Goal: Information Seeking & Learning: Learn about a topic

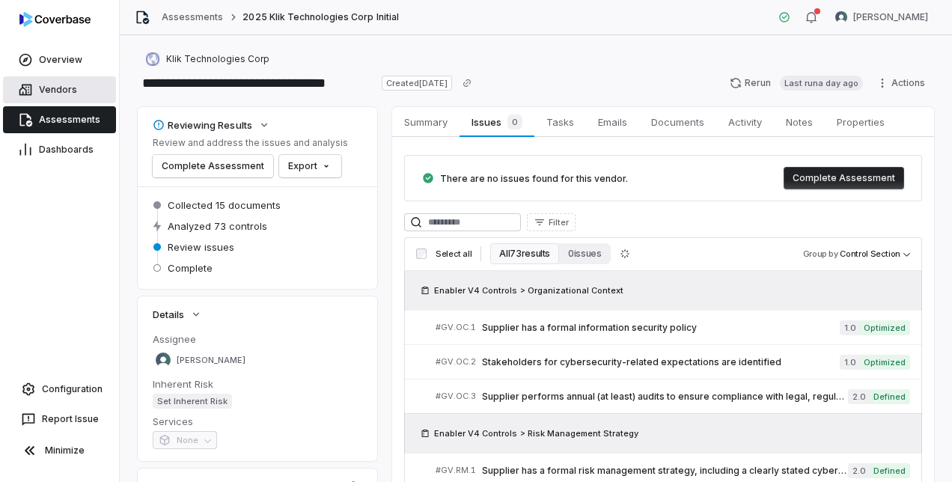
click at [76, 78] on link "Vendors" at bounding box center [59, 89] width 113 height 27
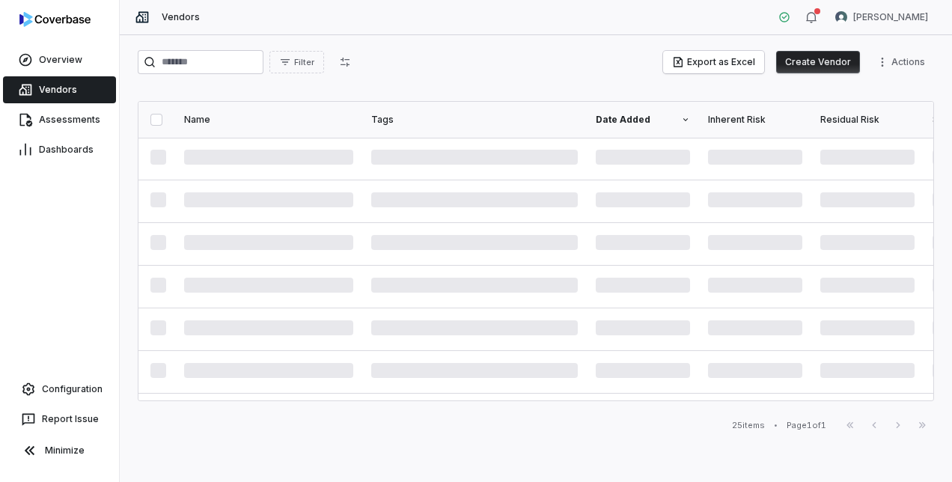
click at [69, 103] on div "Vendors" at bounding box center [59, 90] width 119 height 30
click at [66, 109] on link "Assessments" at bounding box center [59, 119] width 113 height 27
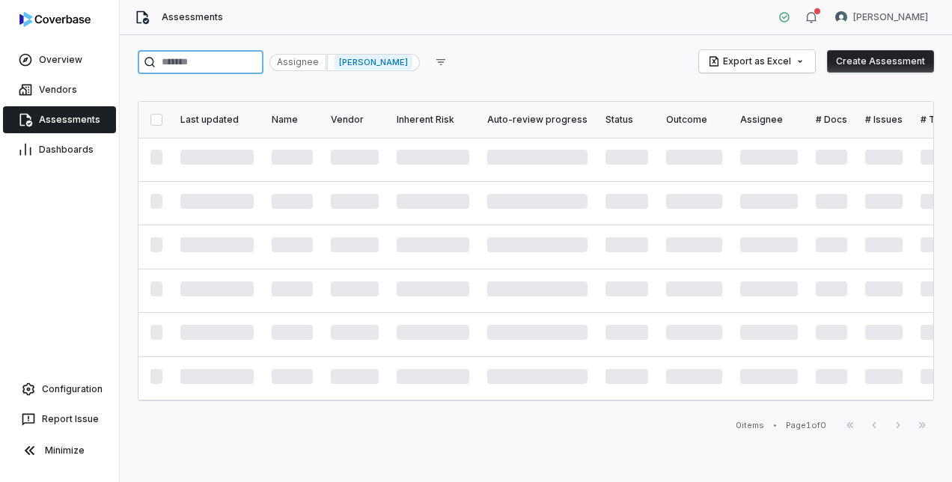
click at [238, 59] on input "search" at bounding box center [201, 62] width 126 height 24
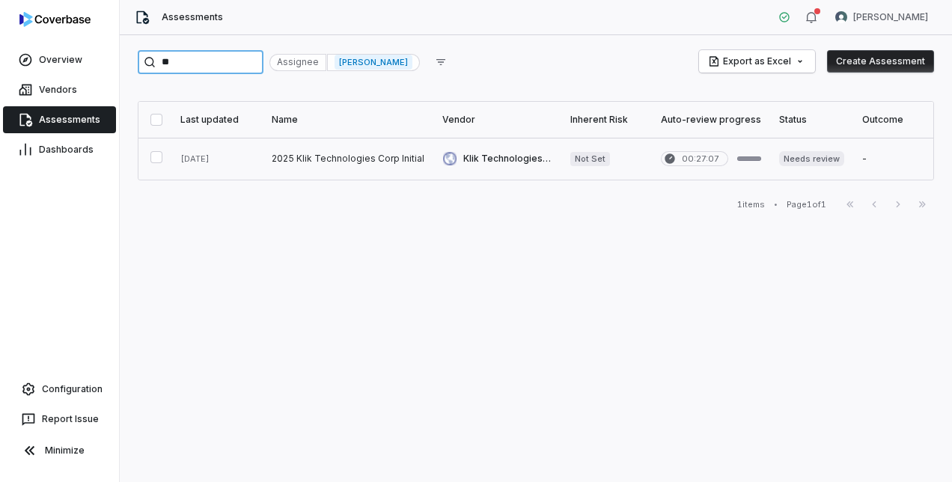
type input "**"
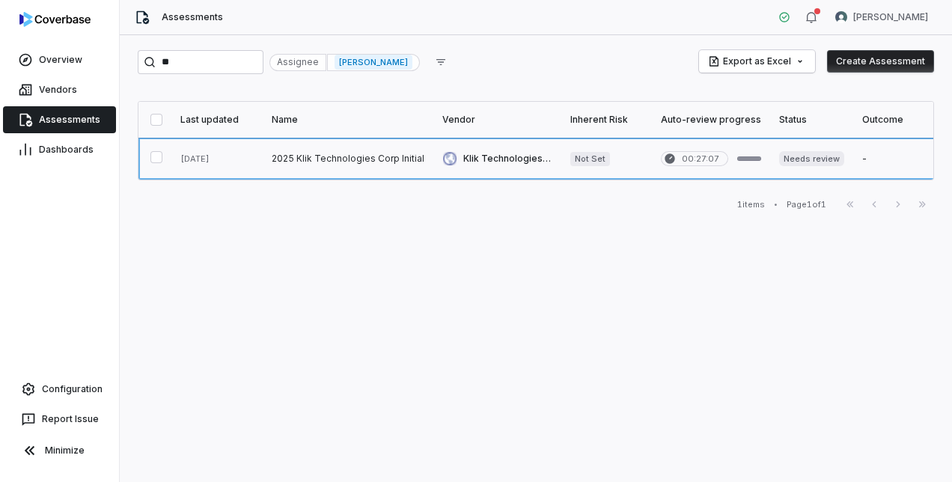
click at [302, 162] on link at bounding box center [348, 159] width 171 height 42
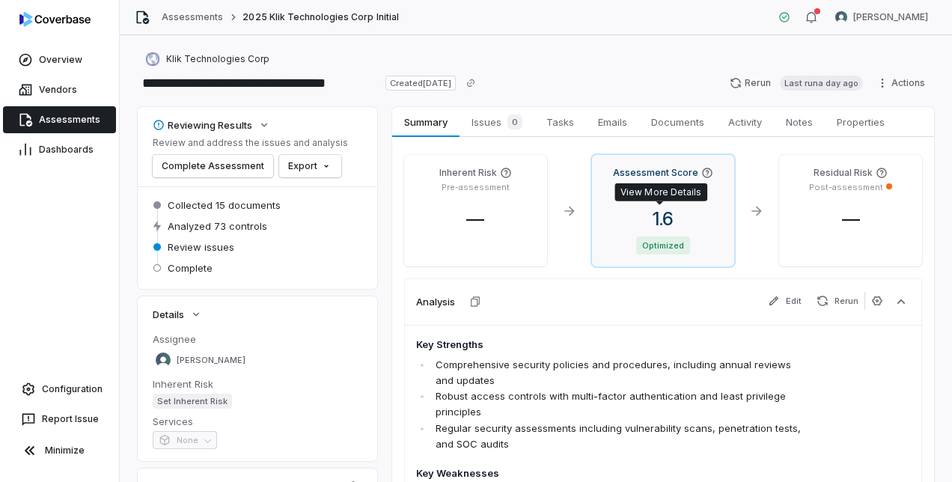
click at [664, 211] on span "1.6" at bounding box center [662, 219] width 45 height 22
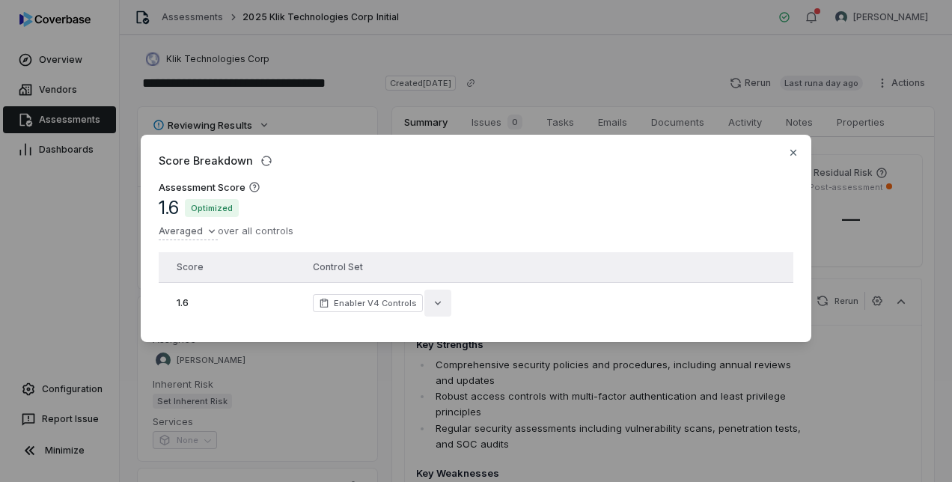
click at [424, 295] on button "button" at bounding box center [437, 303] width 27 height 27
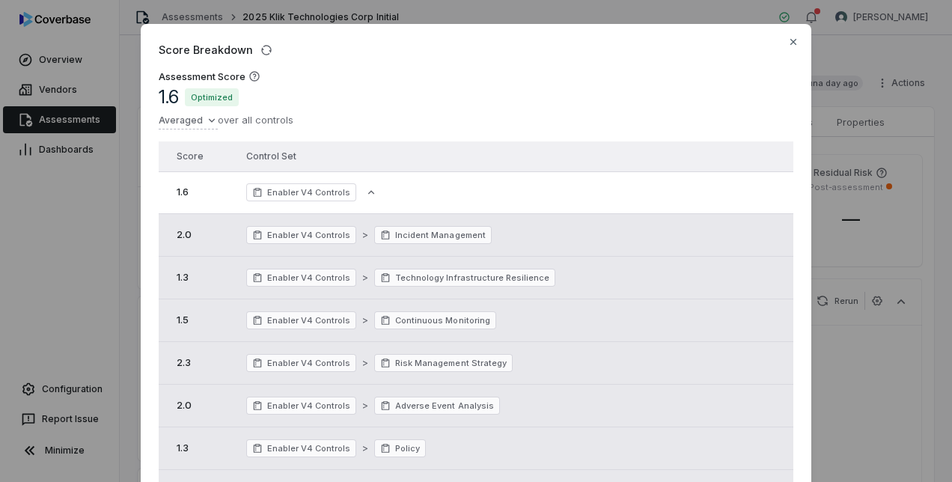
drag, startPoint x: 554, startPoint y: 45, endPoint x: 588, endPoint y: 12, distance: 47.1
click at [588, 12] on div "Score Breakdown Assessment Score 1.6 Optimized Averaged over all controls Score…" at bounding box center [476, 318] width 952 height 637
click at [202, 123] on div "Score Breakdown Assessment Score 1.6 Optimized Averaged over all controls Score…" at bounding box center [476, 318] width 952 height 637
click at [432, 97] on div "Score Breakdown Assessment Score 1.6 Optimized Averaged over all controls Sum A…" at bounding box center [476, 318] width 952 height 637
drag, startPoint x: 168, startPoint y: 236, endPoint x: 215, endPoint y: 238, distance: 46.4
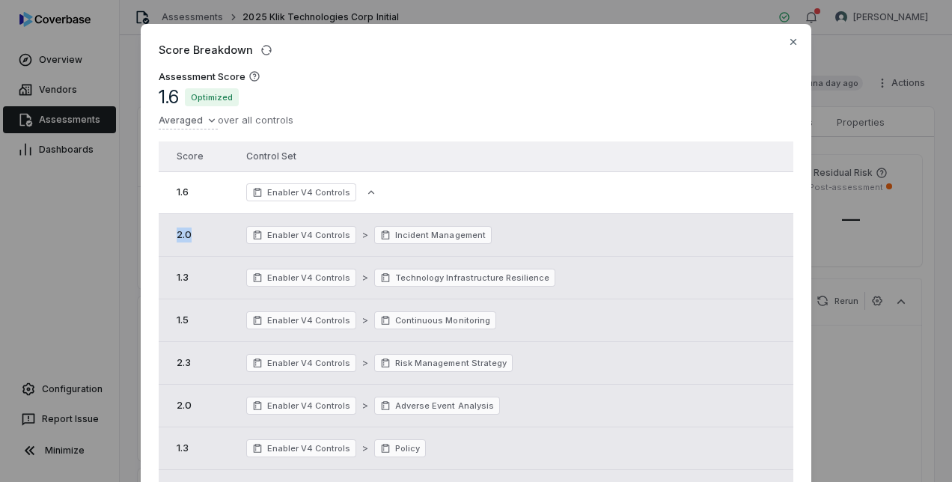
click at [215, 238] on td "2.0" at bounding box center [198, 235] width 79 height 43
click at [589, 290] on td "Enabler V4 Controls > Technology Infrastructure Resilience" at bounding box center [493, 278] width 512 height 43
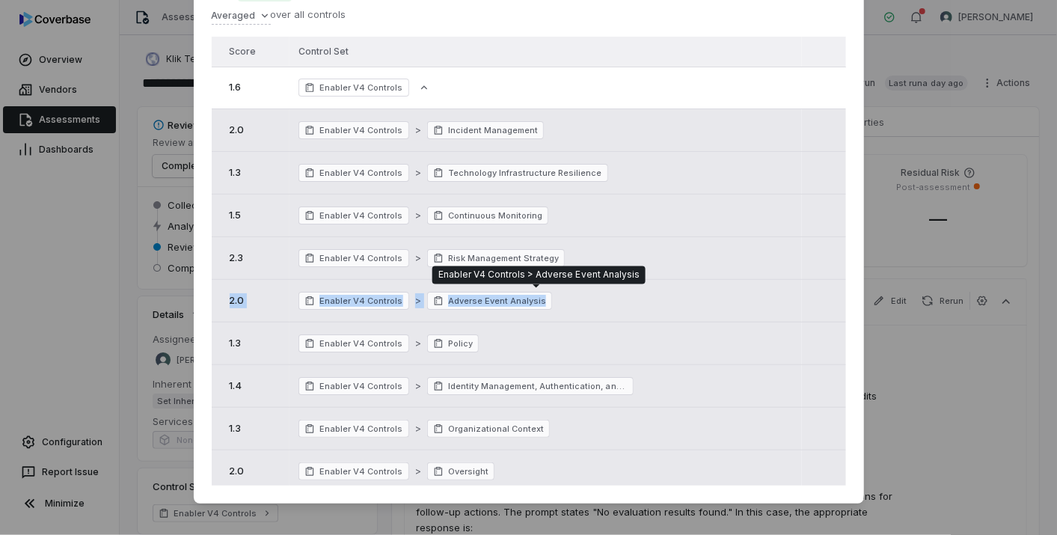
drag, startPoint x: 380, startPoint y: 300, endPoint x: 541, endPoint y: 300, distance: 160.8
click at [541, 300] on tr "2.0 Enabler V4 Controls > Adverse Event Analysis" at bounding box center [529, 301] width 634 height 43
click at [829, 362] on td at bounding box center [823, 343] width 43 height 43
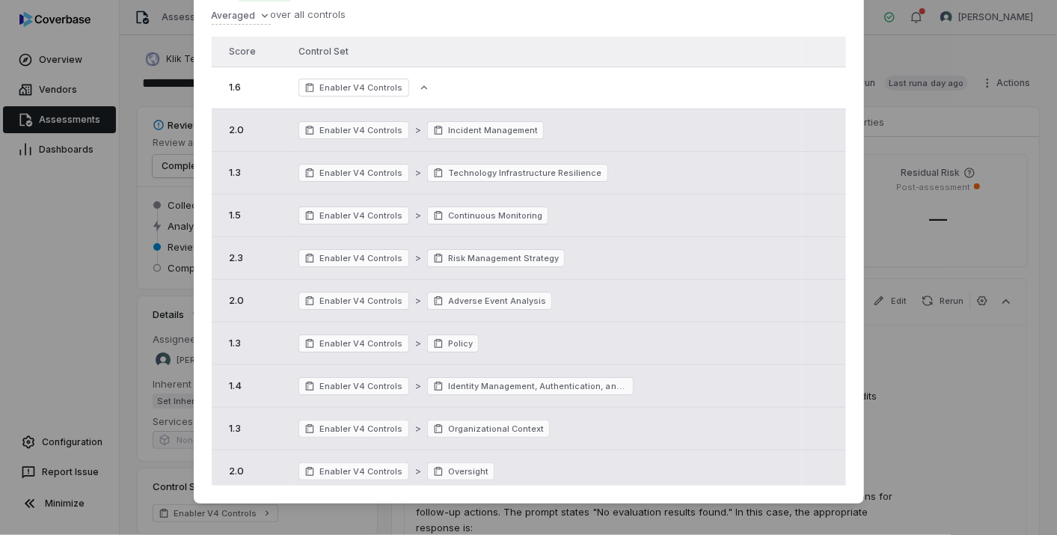
click at [863, 330] on div "Score Breakdown Assessment Score 1.6 Optimized Averaged over all controls Score…" at bounding box center [528, 215] width 1057 height 640
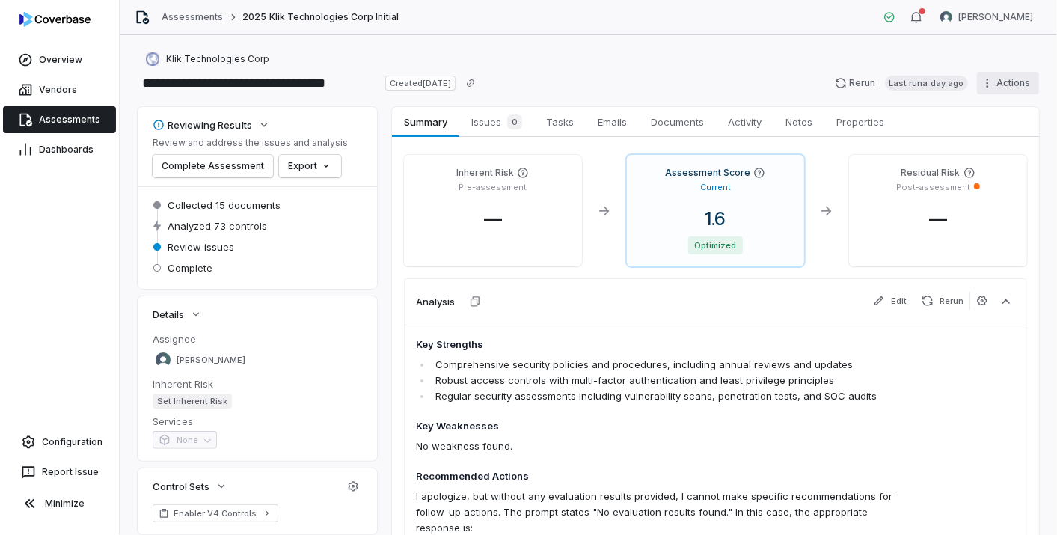
click at [951, 77] on html "**********" at bounding box center [528, 267] width 1057 height 535
click at [331, 260] on html "**********" at bounding box center [528, 267] width 1057 height 535
click at [49, 440] on span "Configuration" at bounding box center [72, 442] width 61 height 12
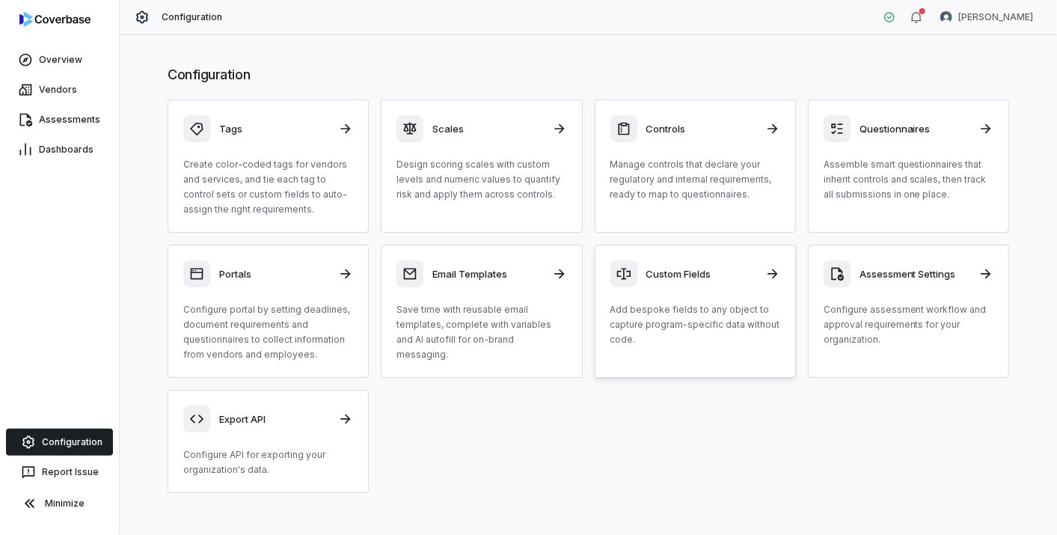
click at [646, 278] on h3 "Custom Fields" at bounding box center [701, 273] width 110 height 13
click at [694, 102] on link "Controls Manage controls that declare your regulatory and internal requirements…" at bounding box center [695, 165] width 201 height 133
click at [447, 153] on div "Scales Design scoring scales with custom levels and numeric values to quantify …" at bounding box center [481, 158] width 170 height 87
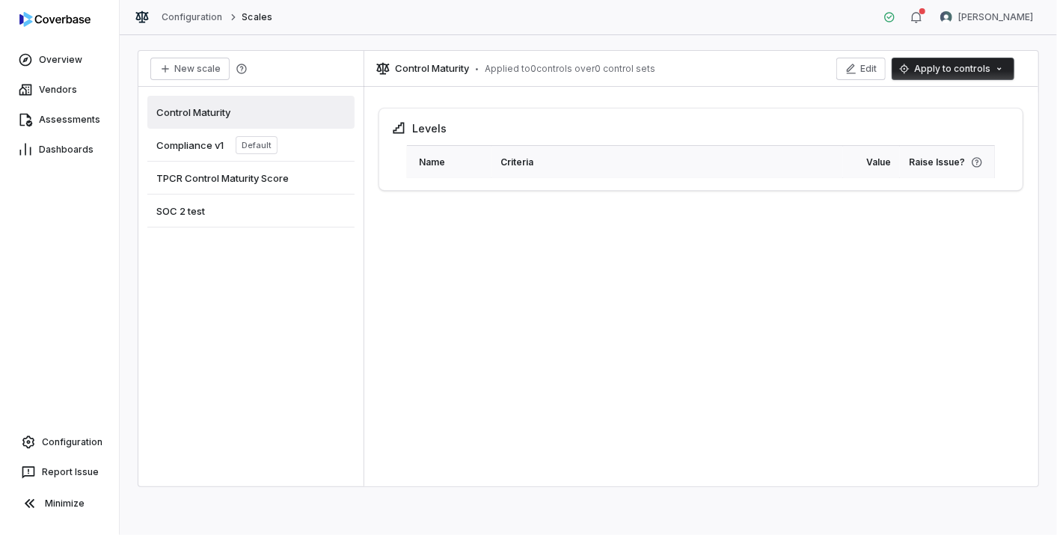
click at [202, 149] on span "Compliance v1" at bounding box center [189, 144] width 67 height 13
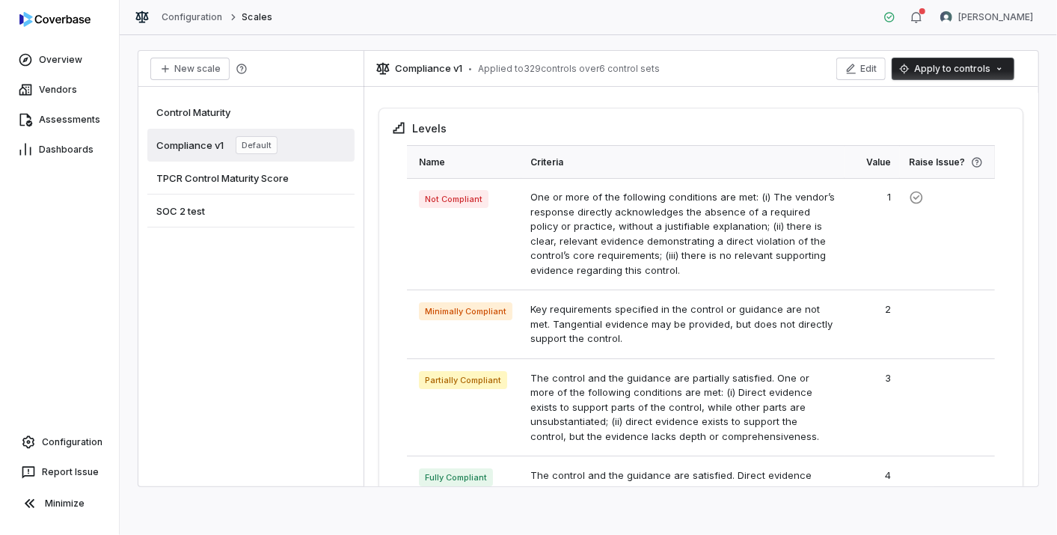
scroll to position [48, 0]
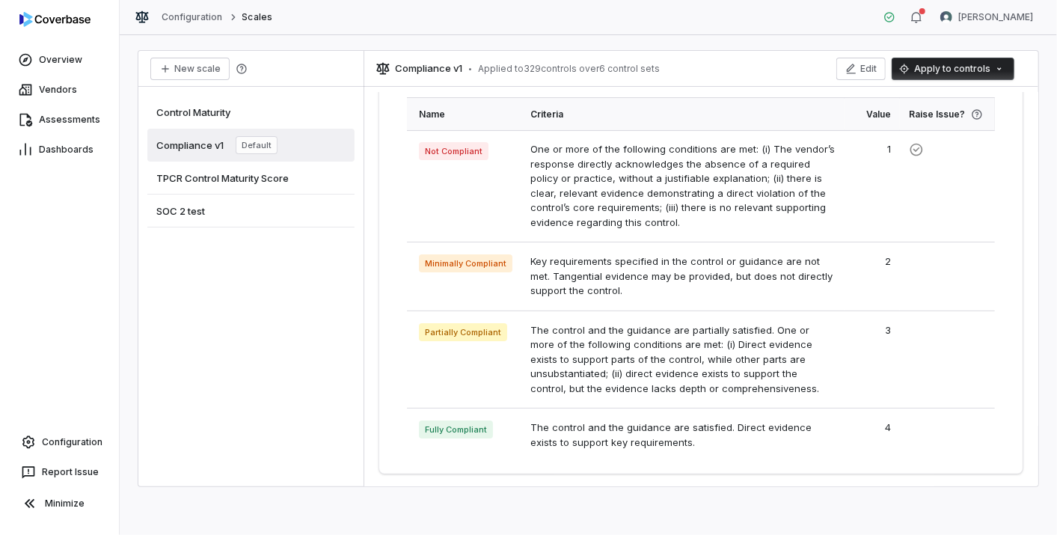
click at [283, 171] on span "TPCR Control Maturity Score" at bounding box center [222, 177] width 132 height 13
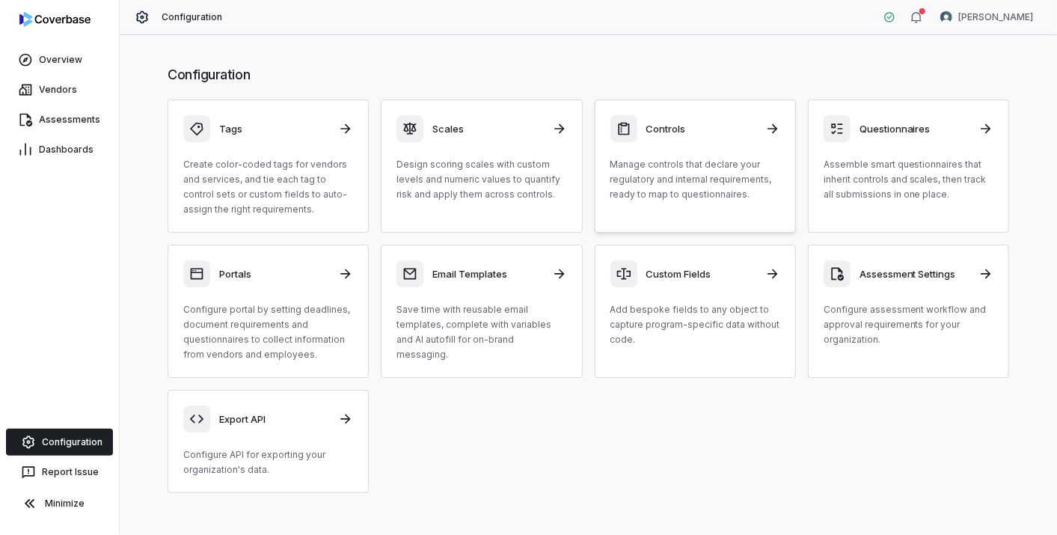
click at [631, 172] on p "Manage controls that declare your regulatory and internal requirements, ready t…" at bounding box center [695, 179] width 170 height 45
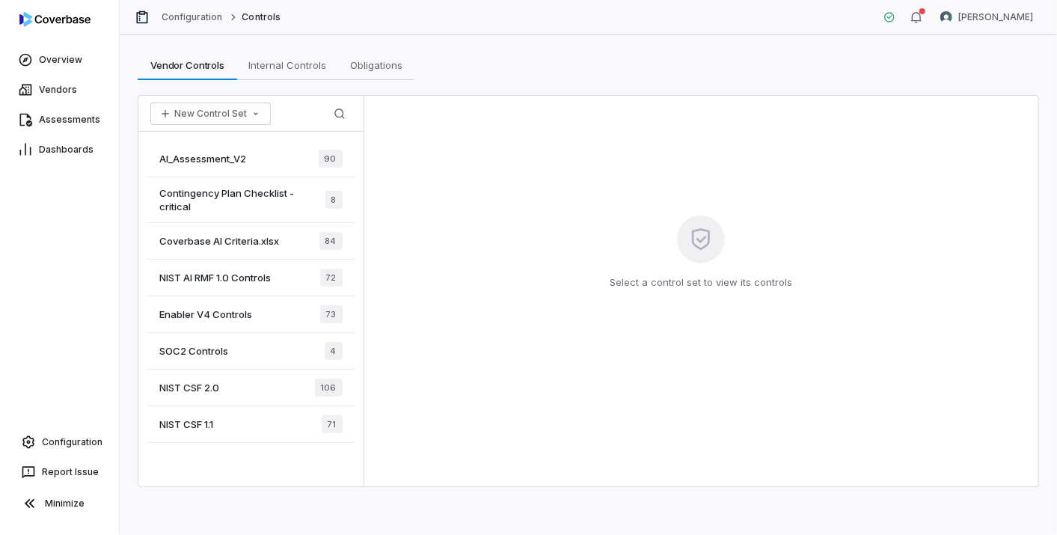
click at [239, 310] on span "Enabler V4 Controls" at bounding box center [205, 313] width 93 height 13
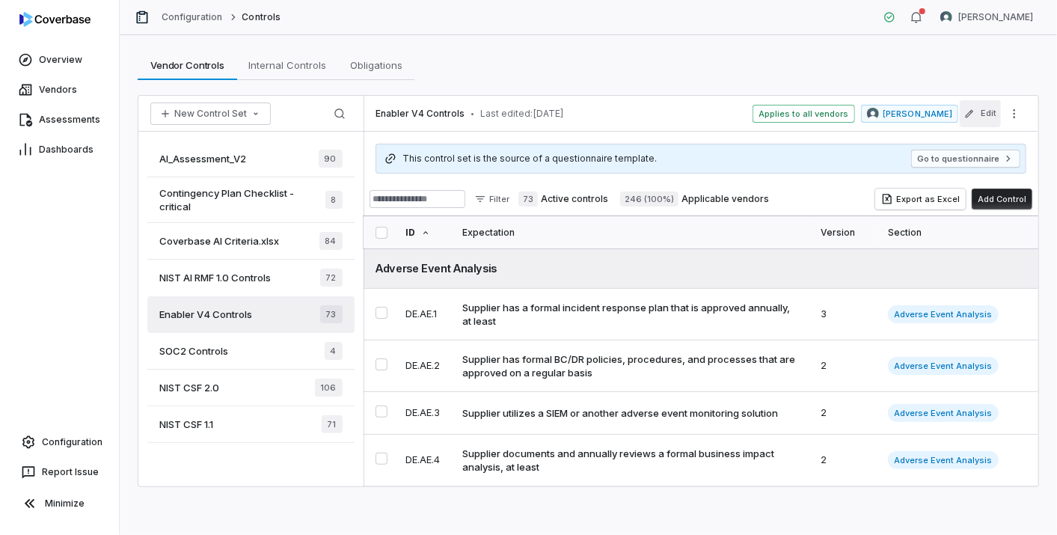
click at [951, 111] on button "Edit" at bounding box center [980, 113] width 41 height 27
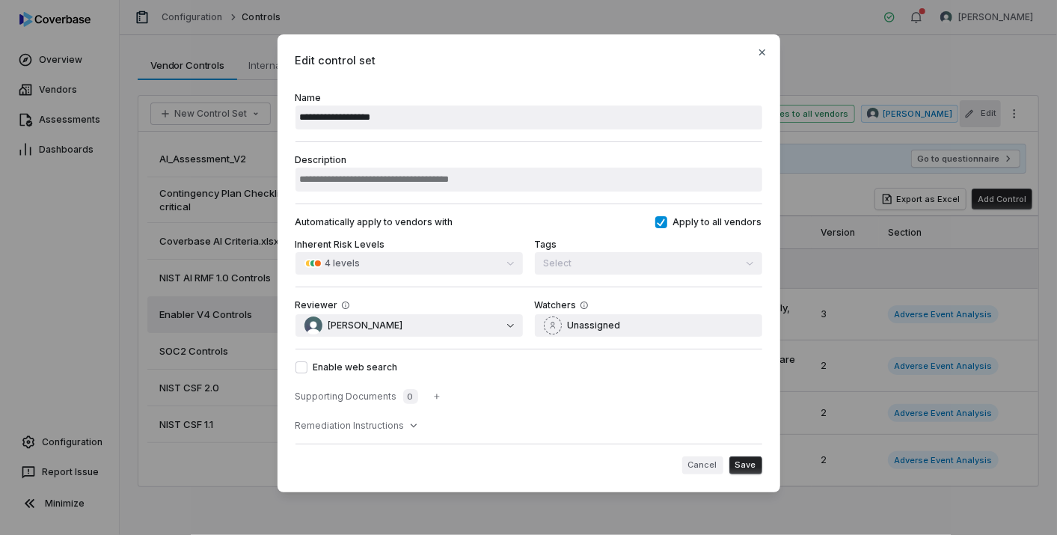
click at [700, 468] on button "Cancel" at bounding box center [702, 465] width 41 height 18
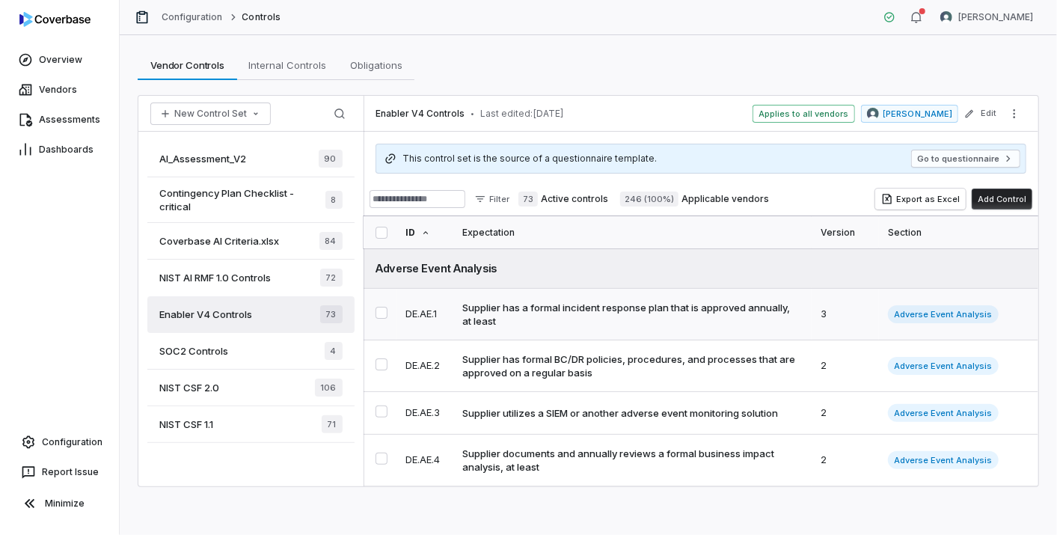
click at [604, 313] on div "Supplier has a formal incident response plan that is approved annually, at least" at bounding box center [629, 314] width 334 height 27
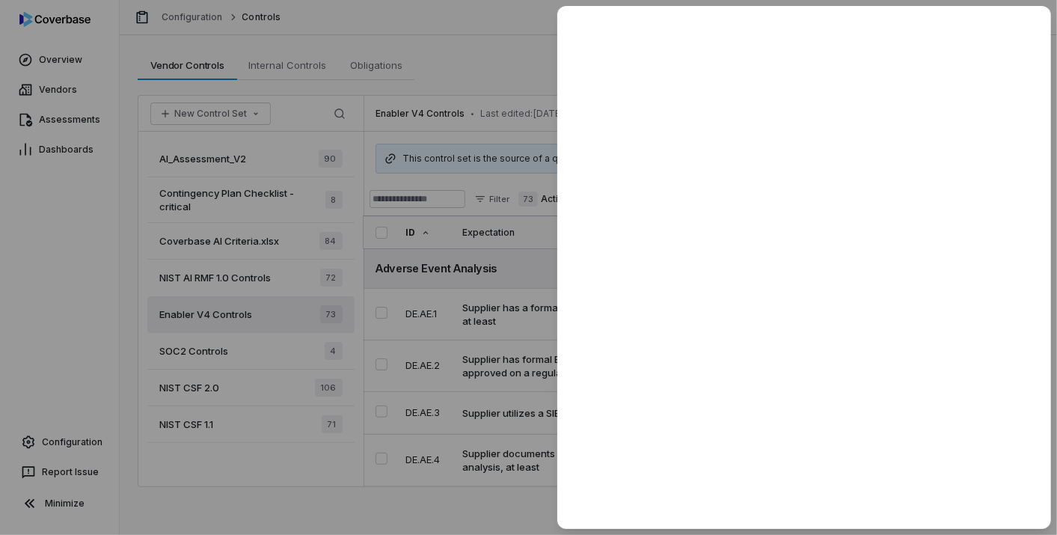
drag, startPoint x: 491, startPoint y: 361, endPoint x: 506, endPoint y: 361, distance: 15.7
click at [490, 361] on div at bounding box center [528, 267] width 1057 height 535
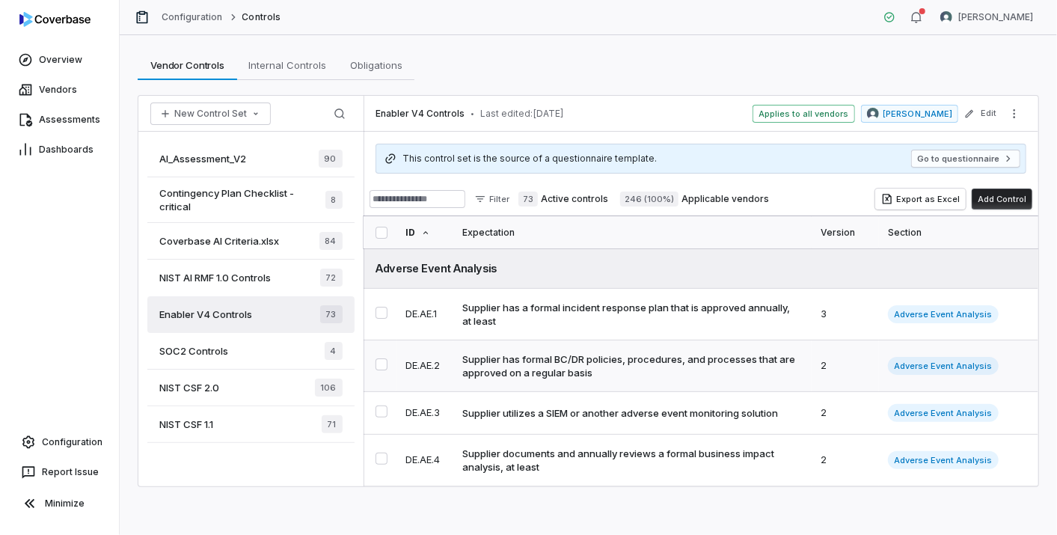
click at [574, 369] on div "Supplier has formal BC/DR policies, procedures, and processes that are approved…" at bounding box center [629, 365] width 334 height 27
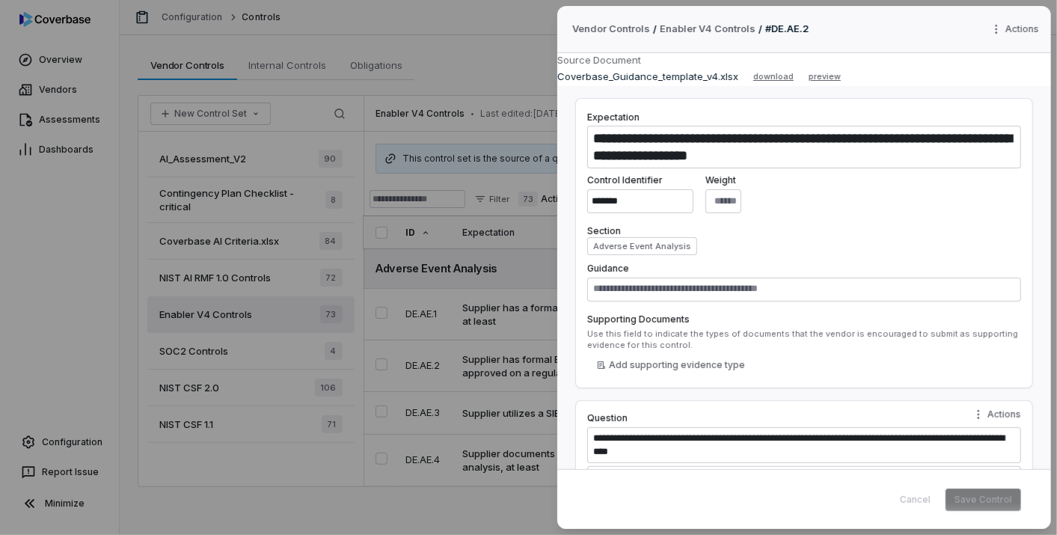
click at [416, 385] on div "**********" at bounding box center [528, 267] width 1057 height 535
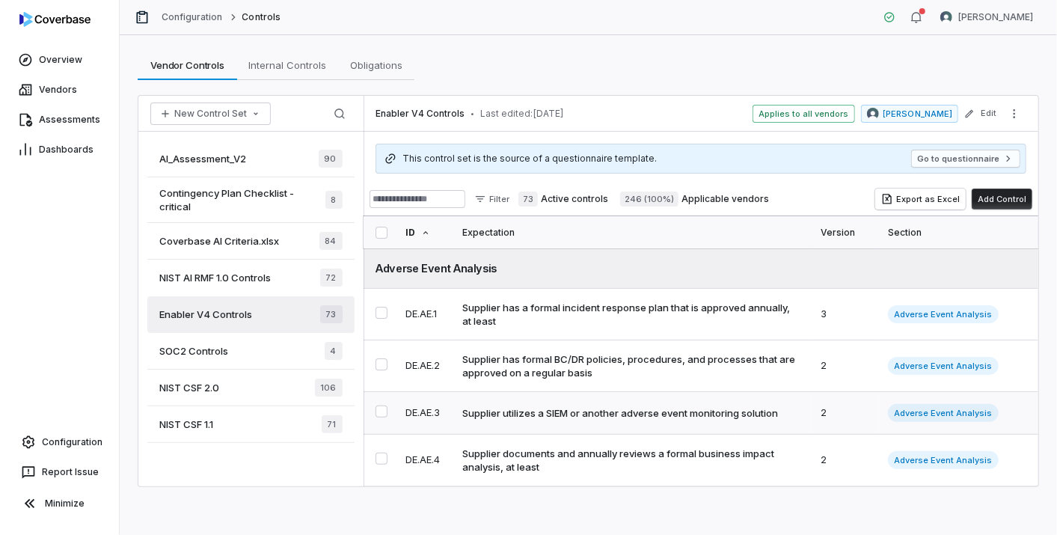
click at [545, 410] on div "Supplier utilizes a SIEM or another adverse event monitoring solution" at bounding box center [620, 412] width 316 height 13
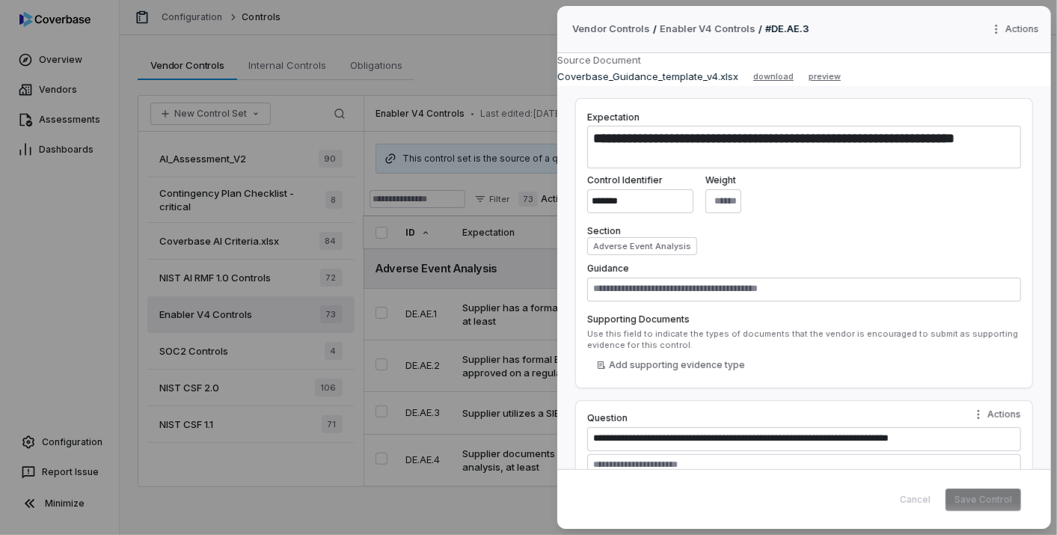
click at [435, 410] on div "**********" at bounding box center [528, 267] width 1057 height 535
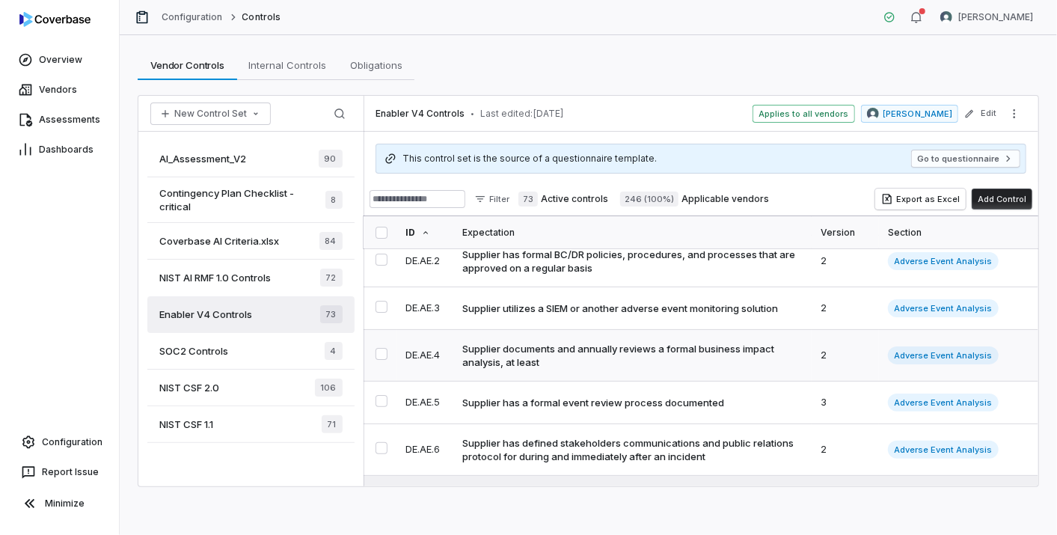
scroll to position [83, 0]
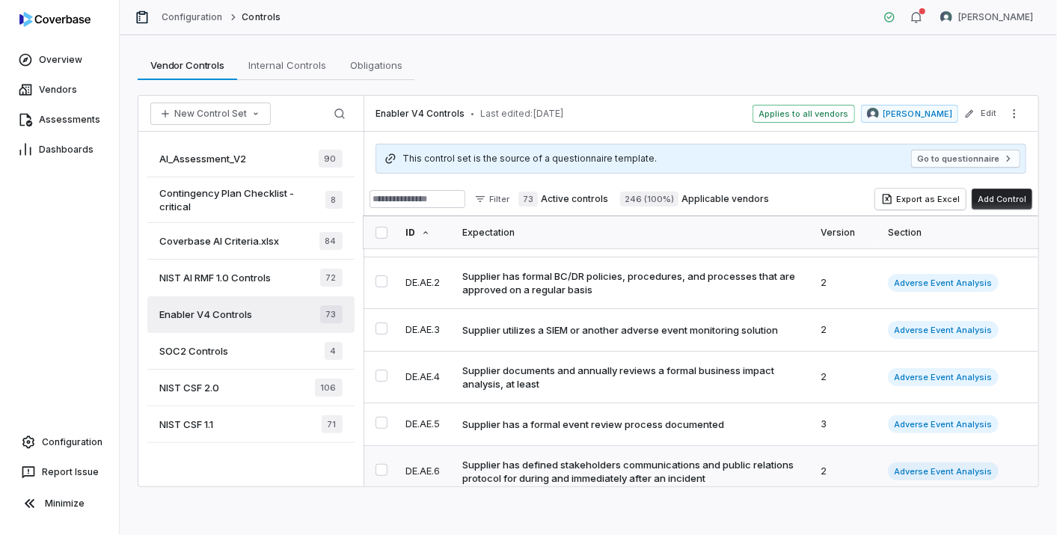
click at [659, 471] on div "Supplier has defined stakeholders communications and public relations protocol …" at bounding box center [629, 471] width 334 height 27
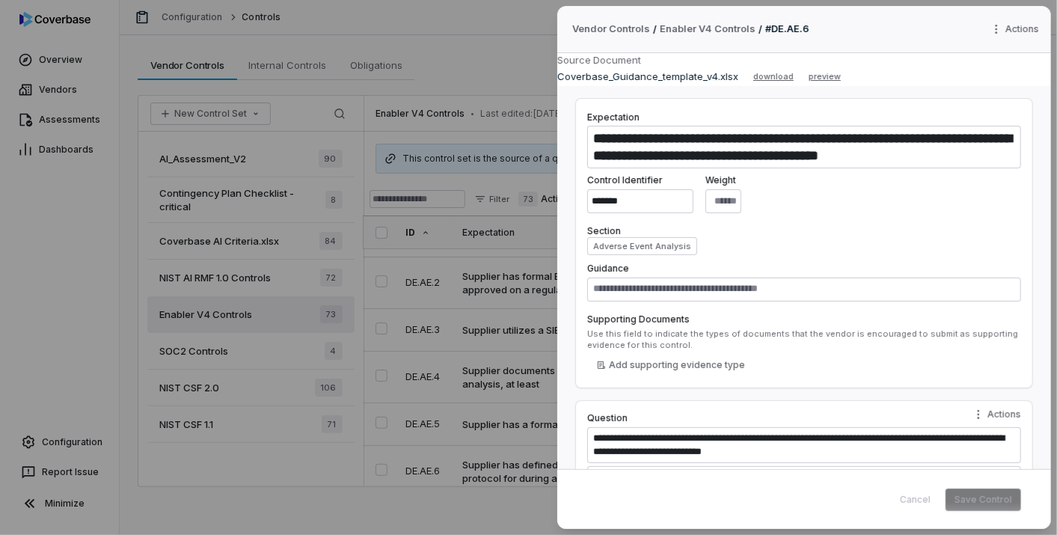
scroll to position [100, 0]
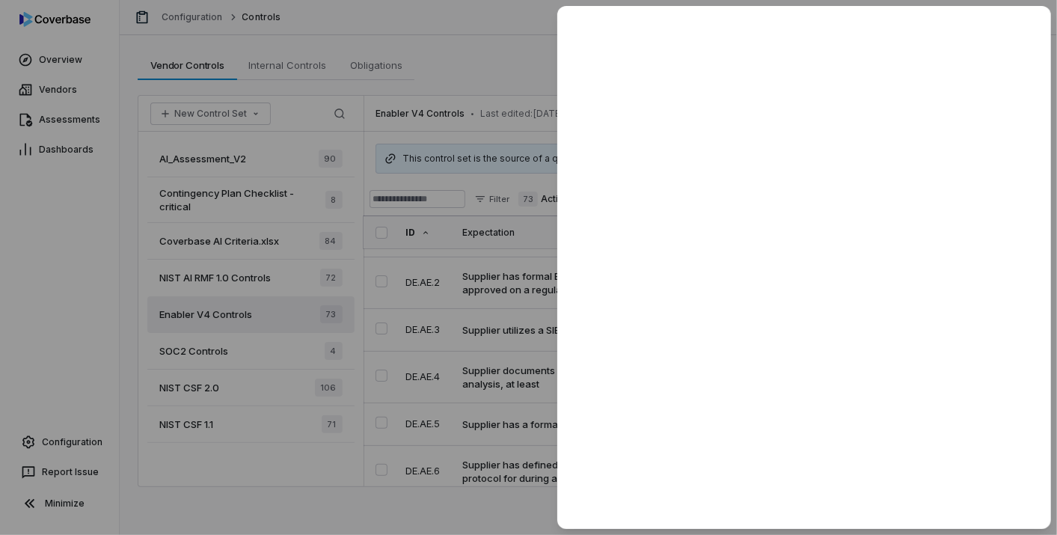
click at [520, 381] on div at bounding box center [528, 267] width 1057 height 535
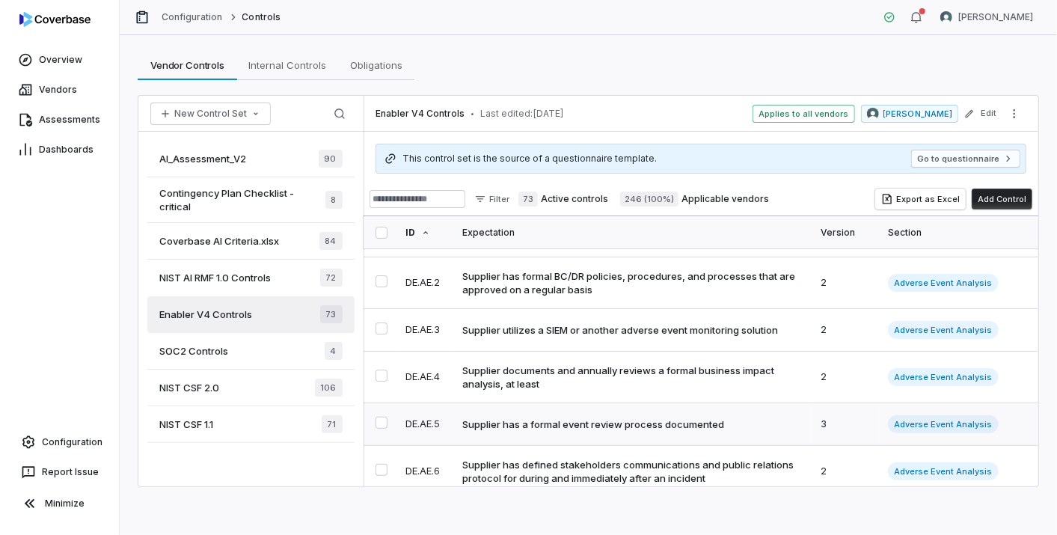
click at [566, 419] on div "Supplier has a formal event review process documented" at bounding box center [593, 423] width 262 height 13
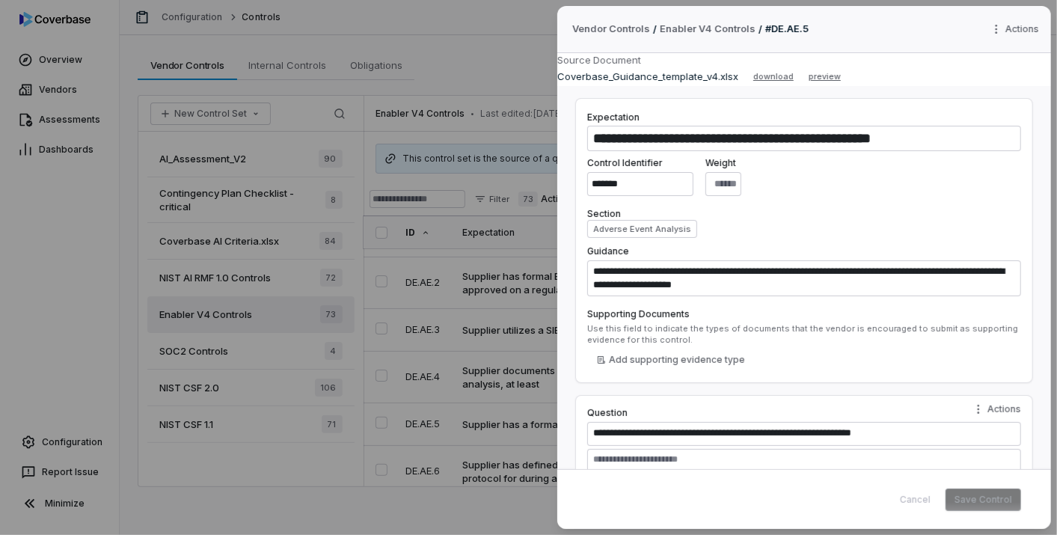
click at [476, 380] on div "**********" at bounding box center [528, 267] width 1057 height 535
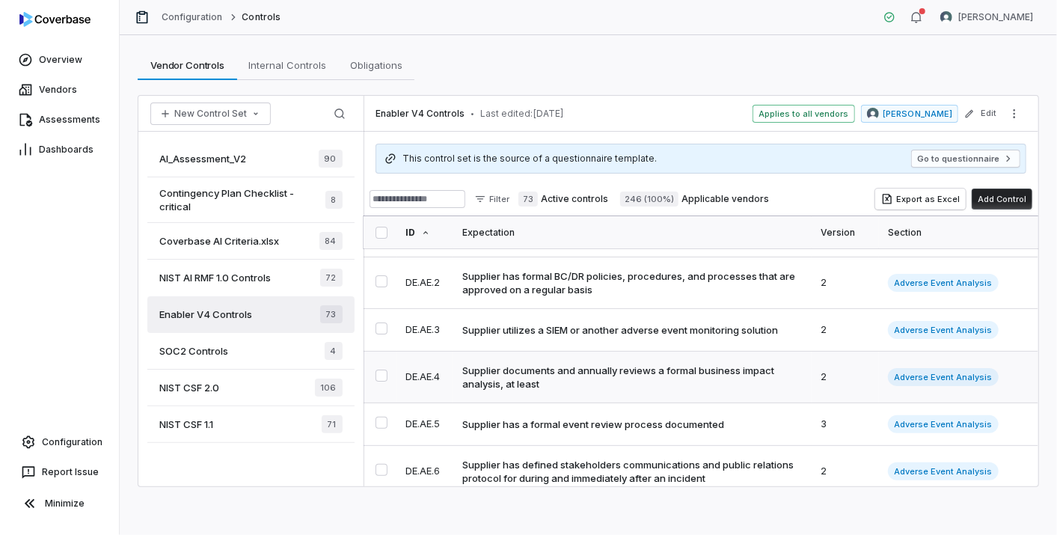
click at [624, 367] on div "Supplier documents and annually reviews a formal business impact analysis, at l…" at bounding box center [629, 377] width 334 height 27
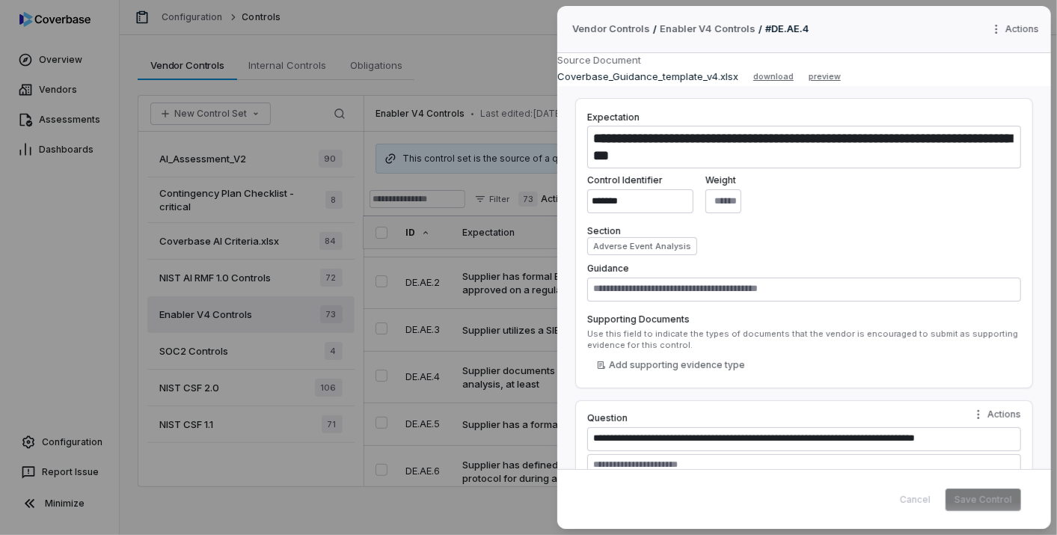
click at [372, 377] on div "**********" at bounding box center [528, 267] width 1057 height 535
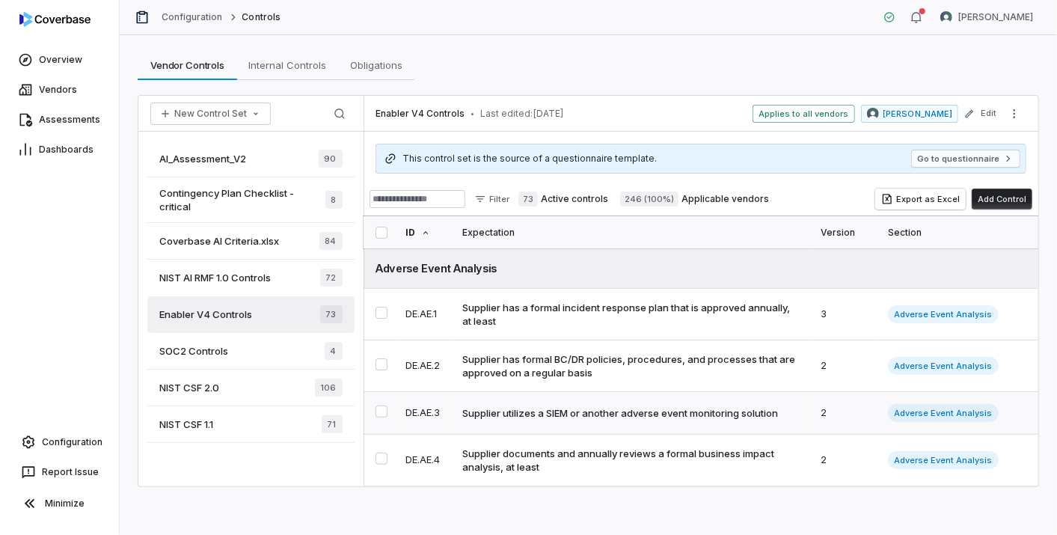
click at [673, 408] on div "Supplier utilizes a SIEM or another adverse event monitoring solution" at bounding box center [620, 412] width 316 height 13
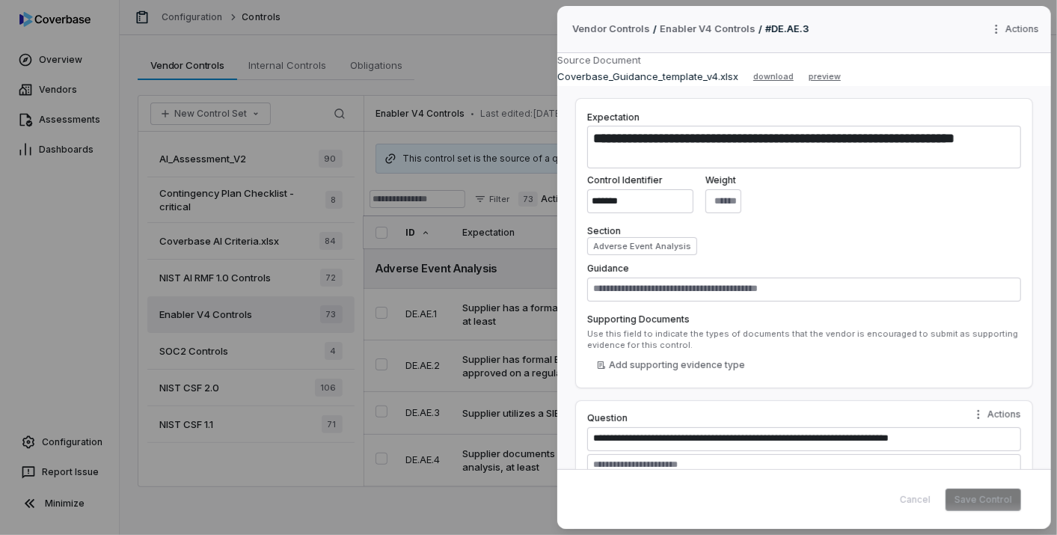
click at [515, 416] on div "**********" at bounding box center [528, 267] width 1057 height 535
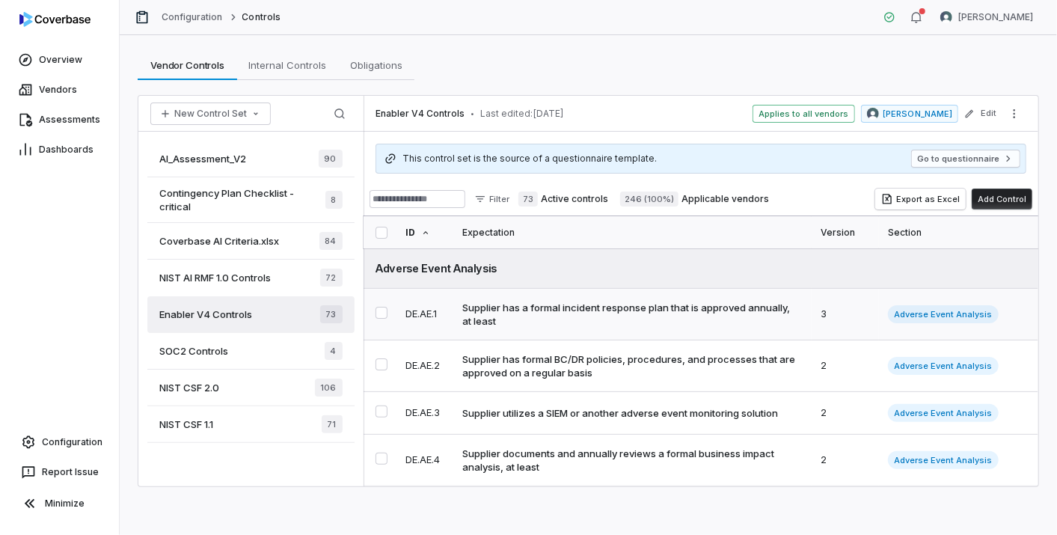
click at [731, 313] on div "Supplier has a formal incident response plan that is approved annually, at least" at bounding box center [629, 314] width 334 height 27
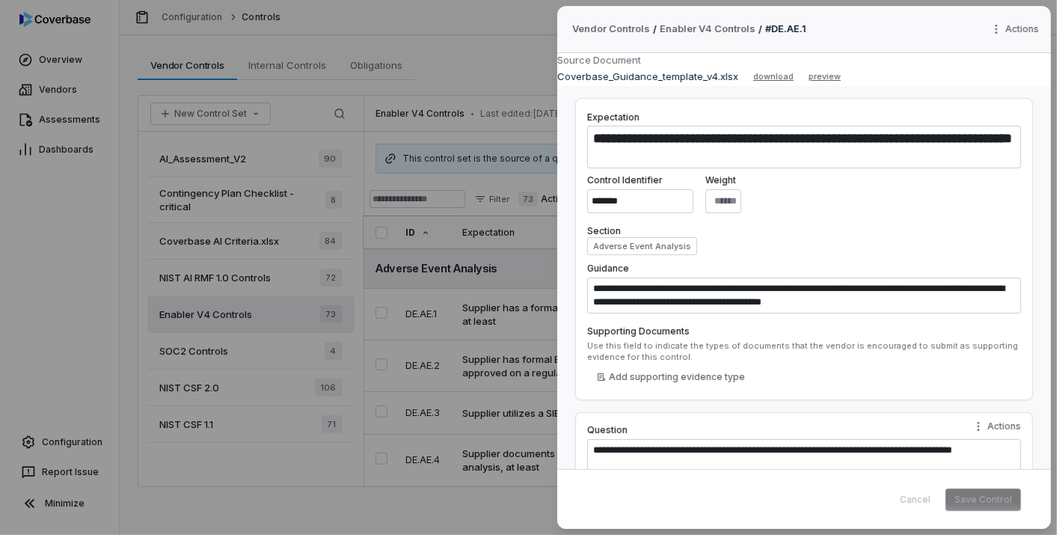
click at [532, 389] on div "**********" at bounding box center [528, 267] width 1057 height 535
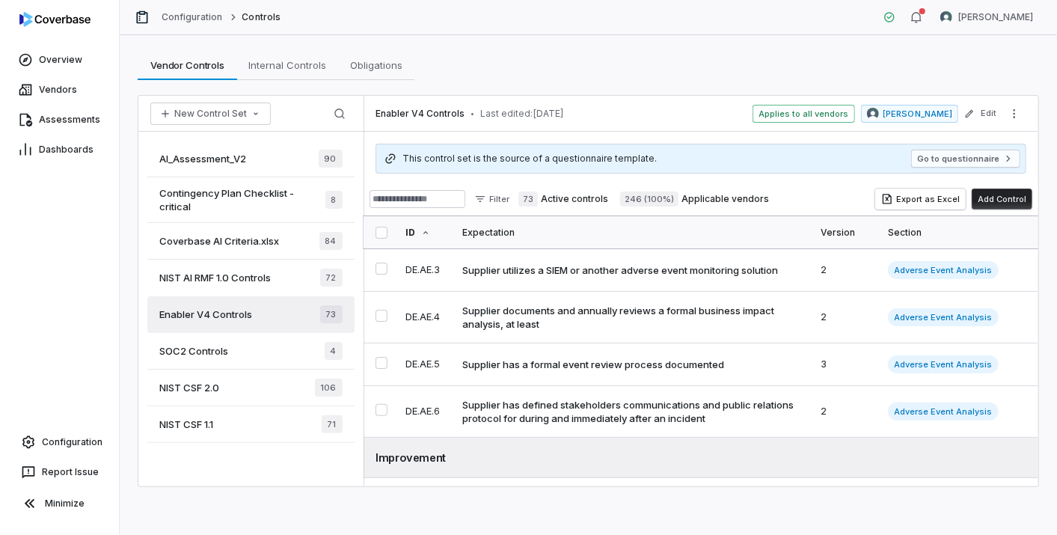
scroll to position [166, 0]
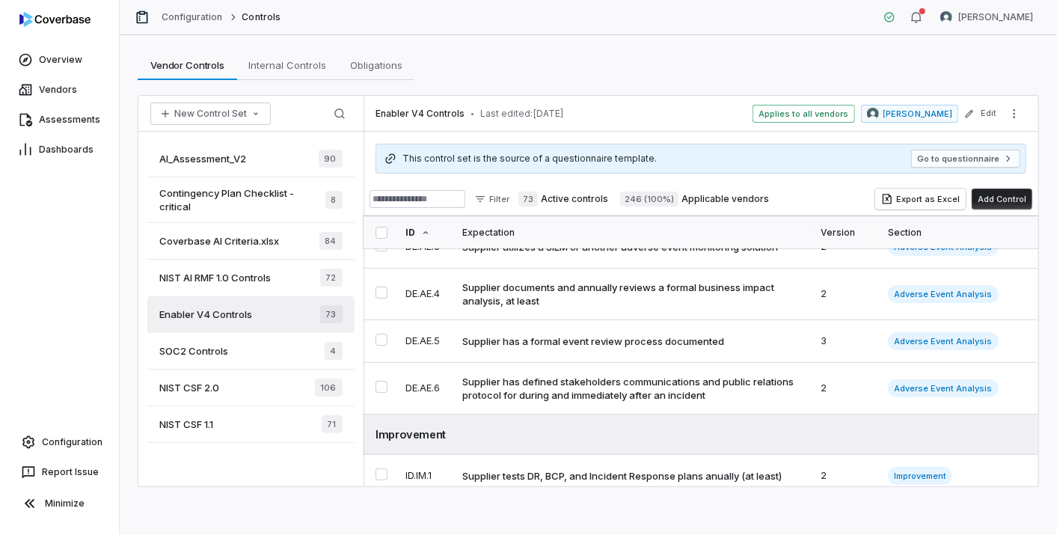
click at [678, 386] on div "Supplier has defined stakeholders communications and public relations protocol …" at bounding box center [629, 388] width 334 height 27
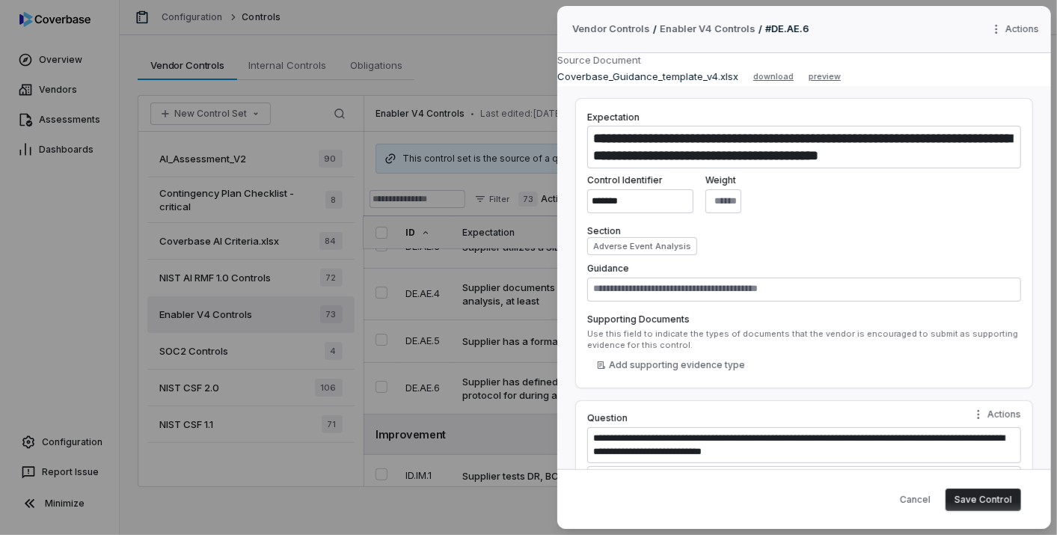
click at [548, 408] on body "Overview Vendors Assessments Dashboards Configuration Report Issue Minimize Con…" at bounding box center [528, 267] width 1057 height 535
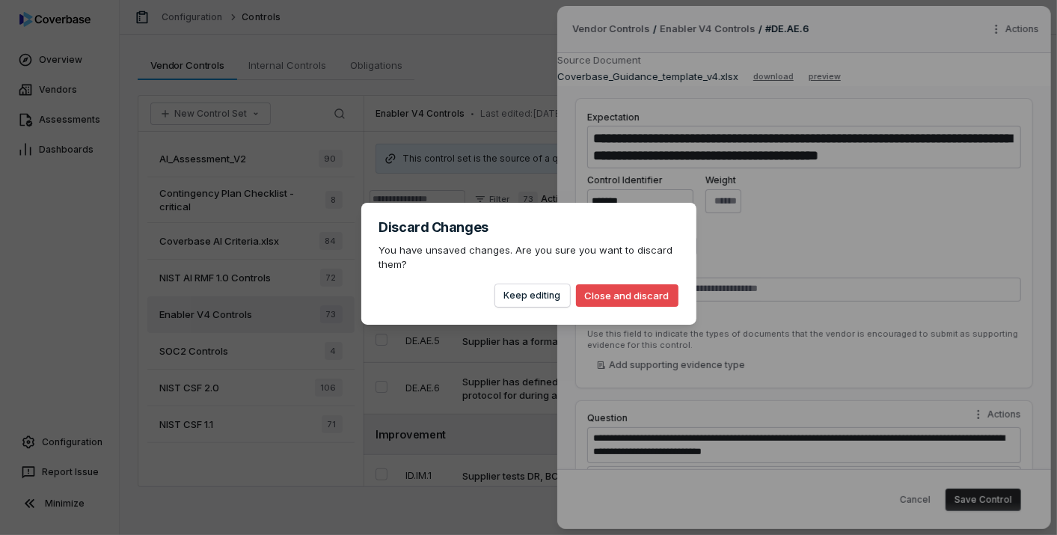
click at [736, 407] on div "Discard Changes You have unsaved changes. Are you sure you want to discard them…" at bounding box center [528, 267] width 1057 height 535
click at [491, 453] on div "Discard Changes You have unsaved changes. Are you sure you want to discard them…" at bounding box center [528, 267] width 1057 height 535
click at [610, 303] on button "Close and discard" at bounding box center [627, 295] width 102 height 22
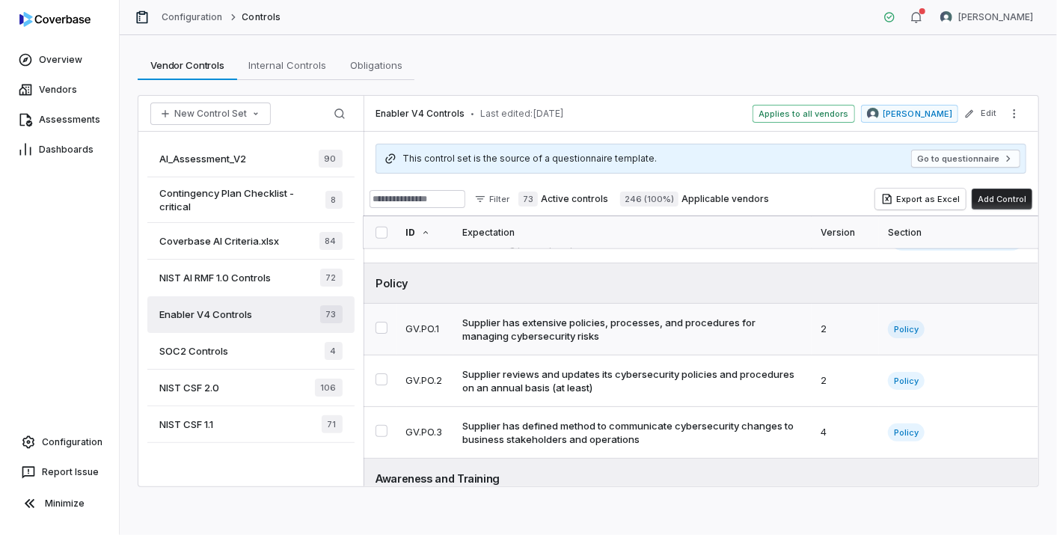
scroll to position [914, 0]
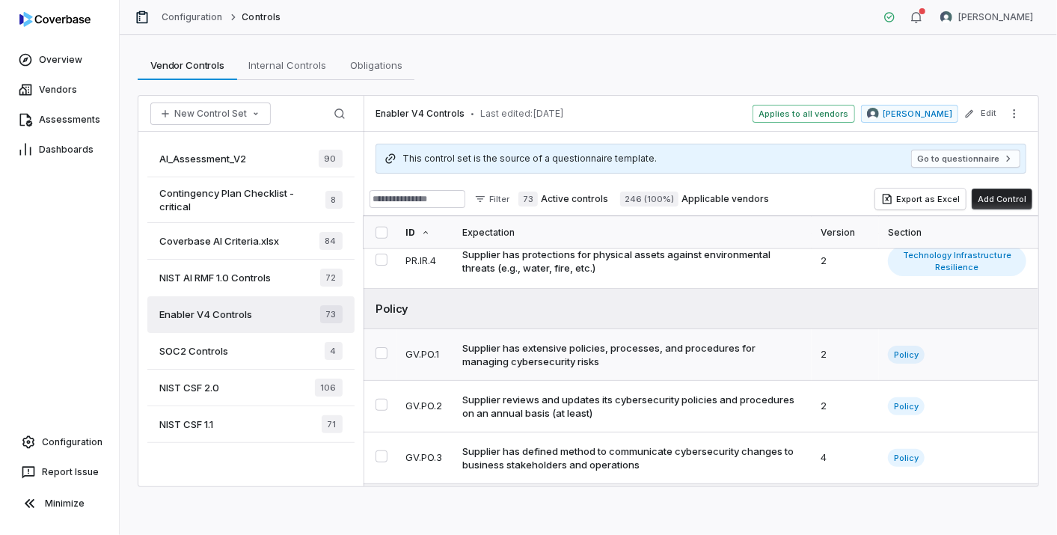
click at [651, 346] on div "Supplier has extensive policies, processes, and procedures for managing cyberse…" at bounding box center [629, 354] width 334 height 27
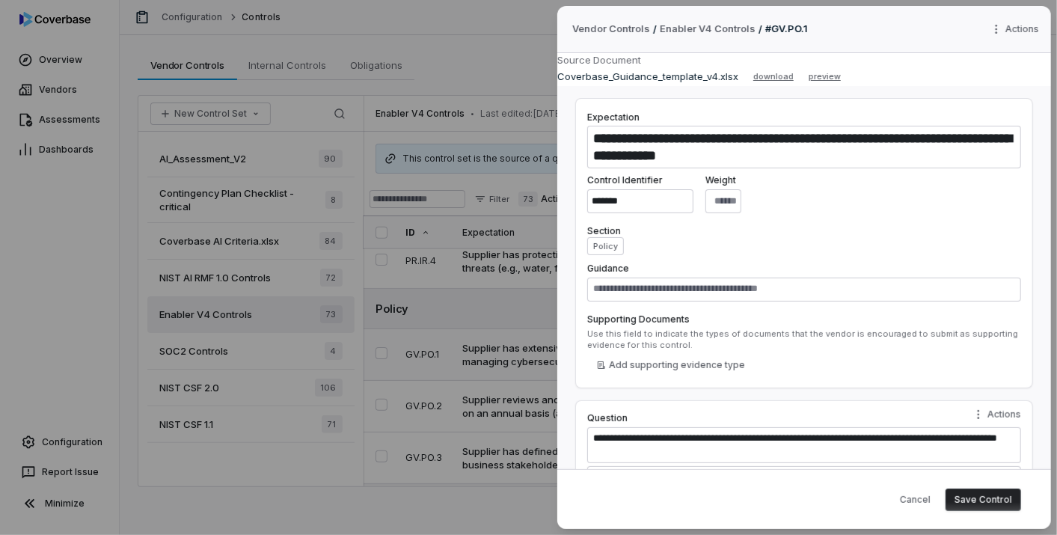
scroll to position [100, 0]
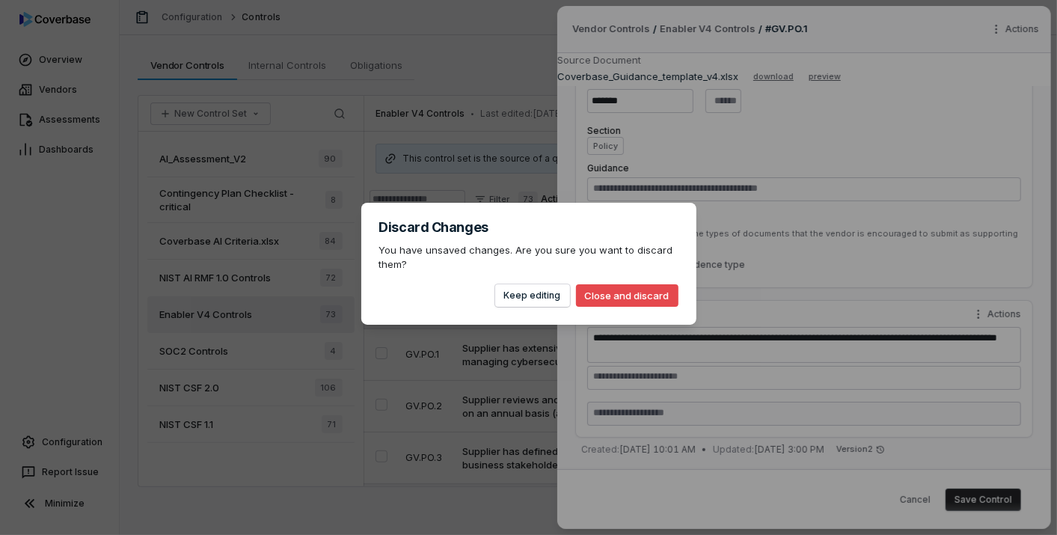
click at [619, 304] on button "Close and discard" at bounding box center [627, 295] width 102 height 22
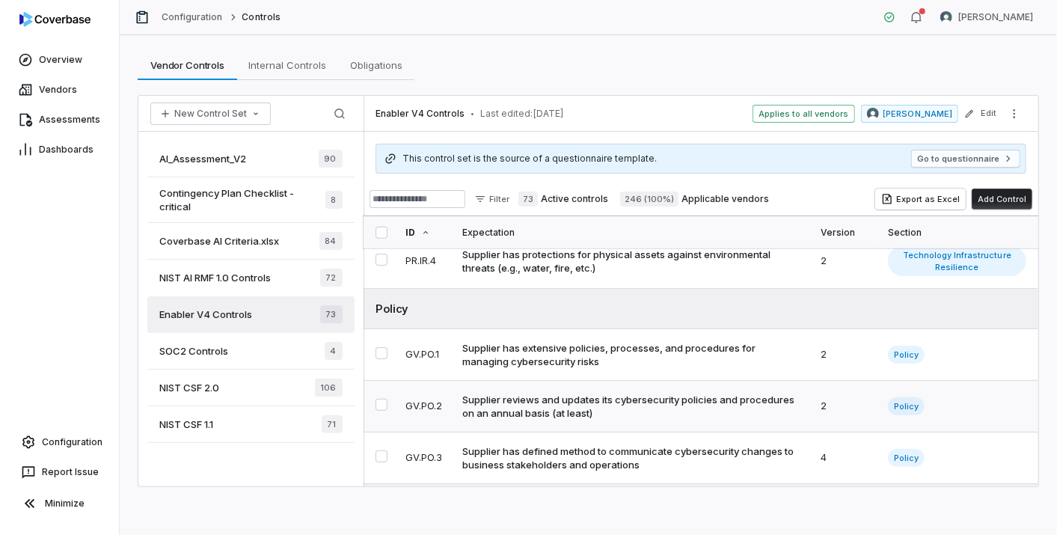
click at [580, 407] on div "Supplier reviews and updates its cybersecurity policies and procedures on an an…" at bounding box center [629, 406] width 334 height 27
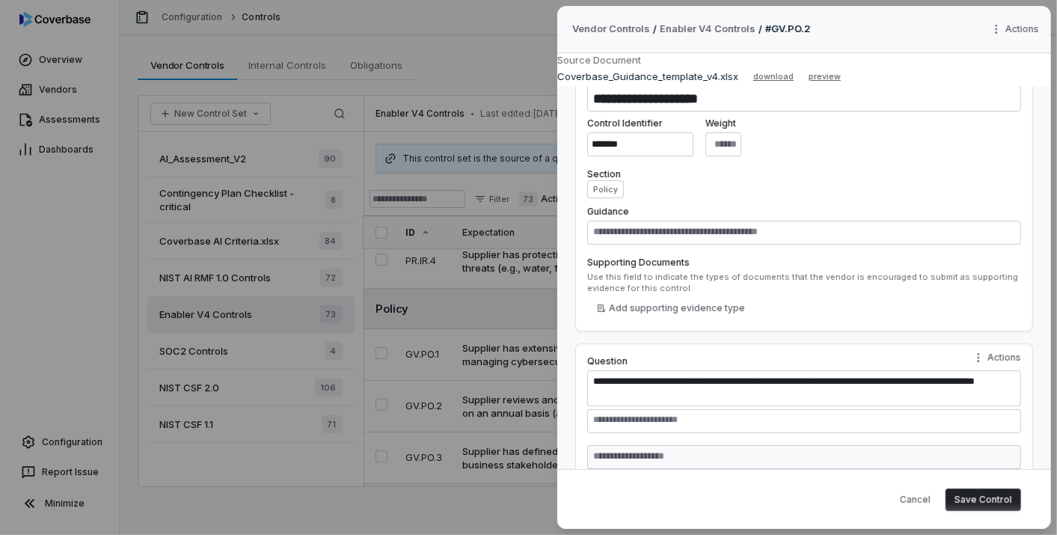
scroll to position [100, 0]
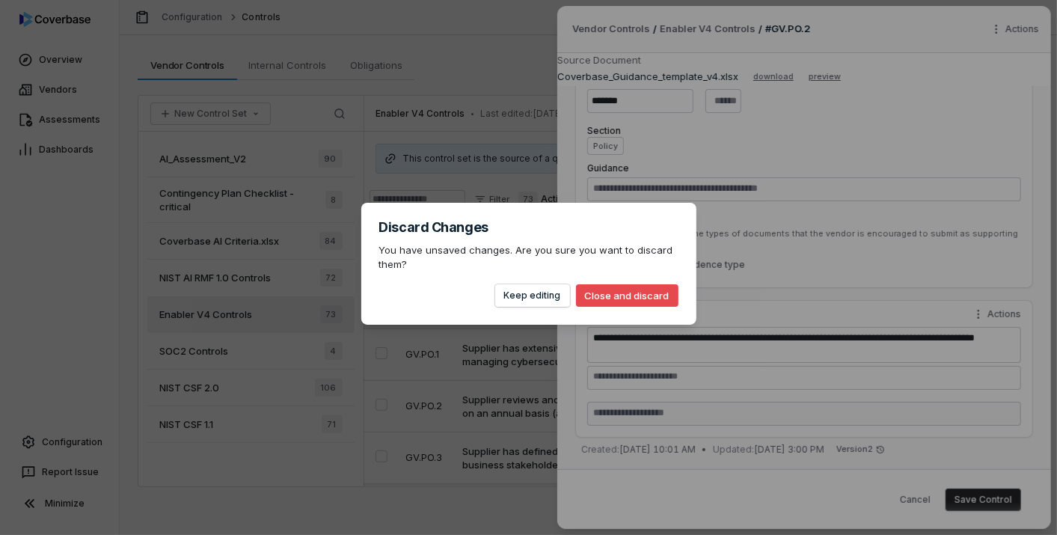
click at [499, 416] on body "Overview Vendors Assessments Dashboards Configuration Report Issue Minimize Con…" at bounding box center [528, 267] width 1057 height 535
click at [617, 295] on button "Close and discard" at bounding box center [627, 295] width 102 height 22
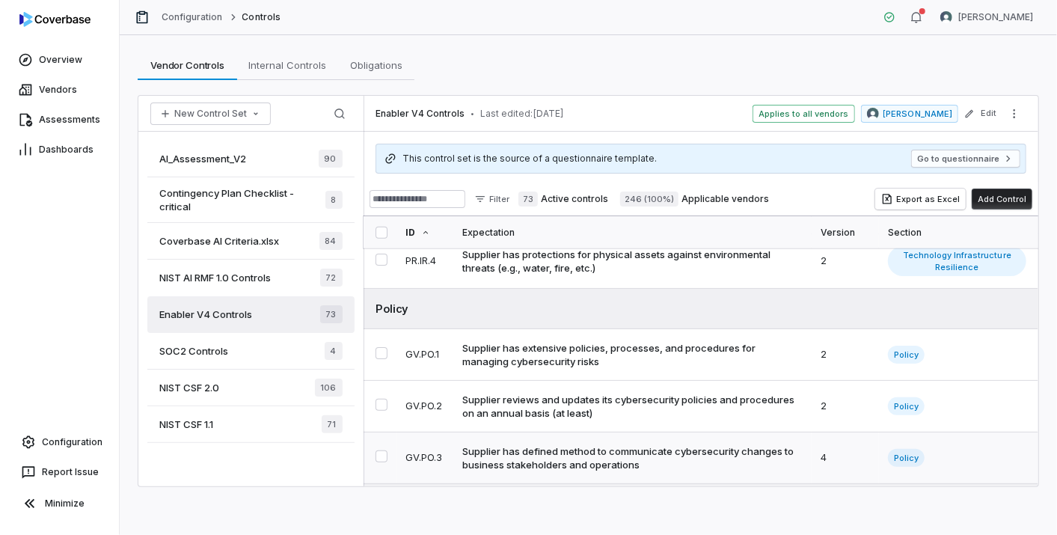
click at [700, 447] on div "Supplier has defined method to communicate cybersecurity changes to business st…" at bounding box center [629, 457] width 334 height 27
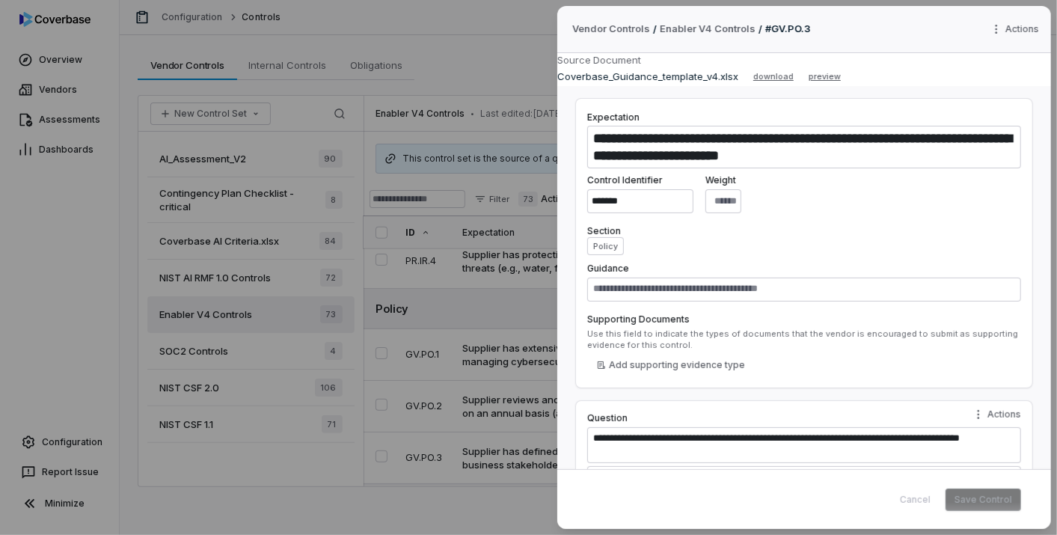
click at [913, 481] on div "Cancel Save Control" at bounding box center [956, 499] width 130 height 22
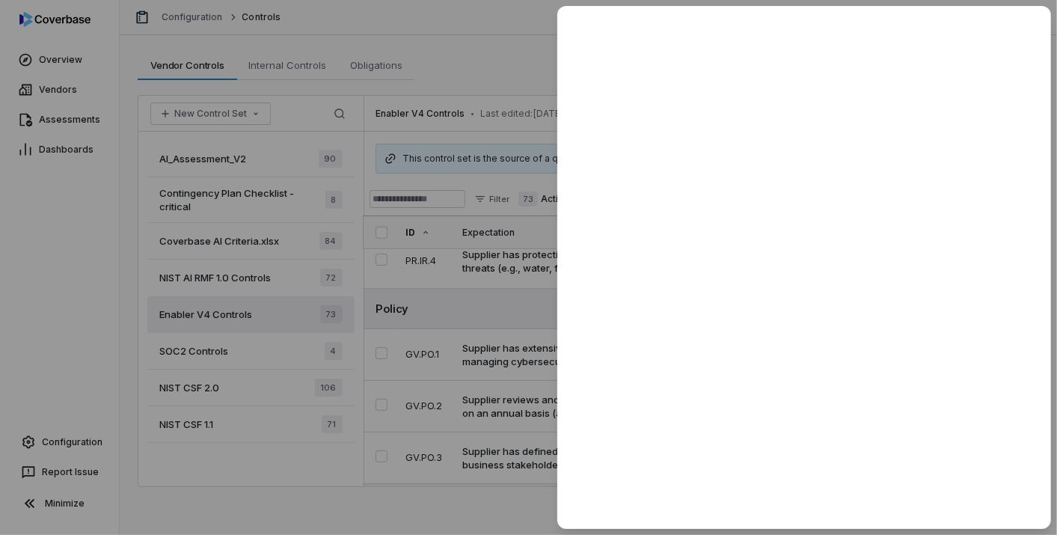
drag, startPoint x: 913, startPoint y: 502, endPoint x: 422, endPoint y: 334, distance: 518.8
click at [422, 334] on div at bounding box center [528, 267] width 1057 height 535
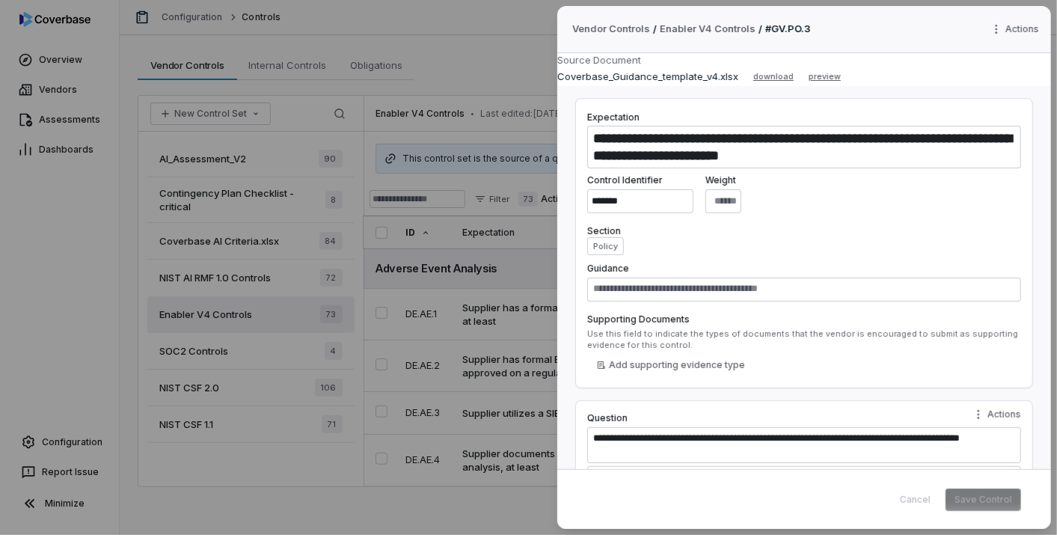
type textarea "*"
click at [67, 324] on div "**********" at bounding box center [528, 267] width 1057 height 535
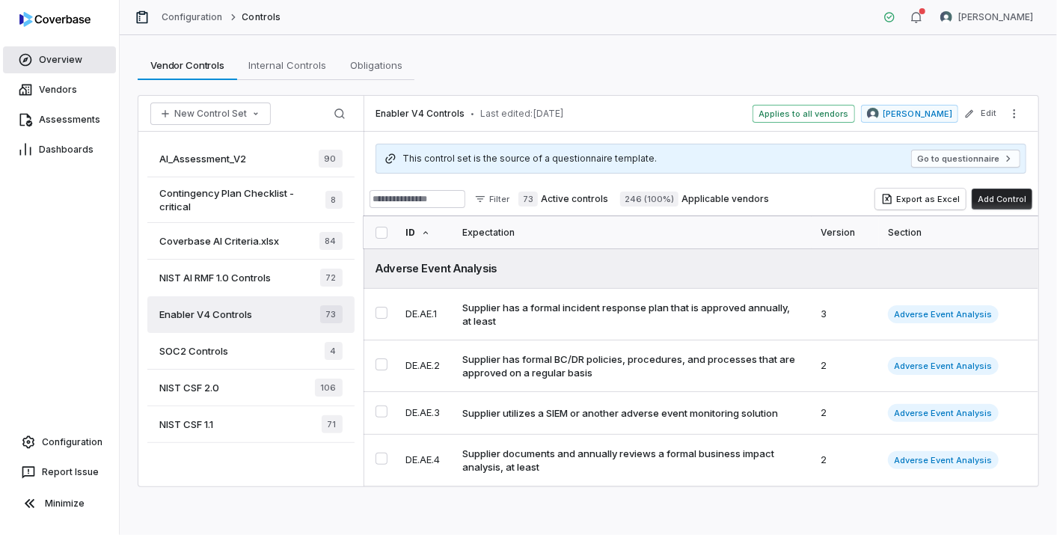
click at [60, 55] on span "Overview" at bounding box center [60, 60] width 43 height 12
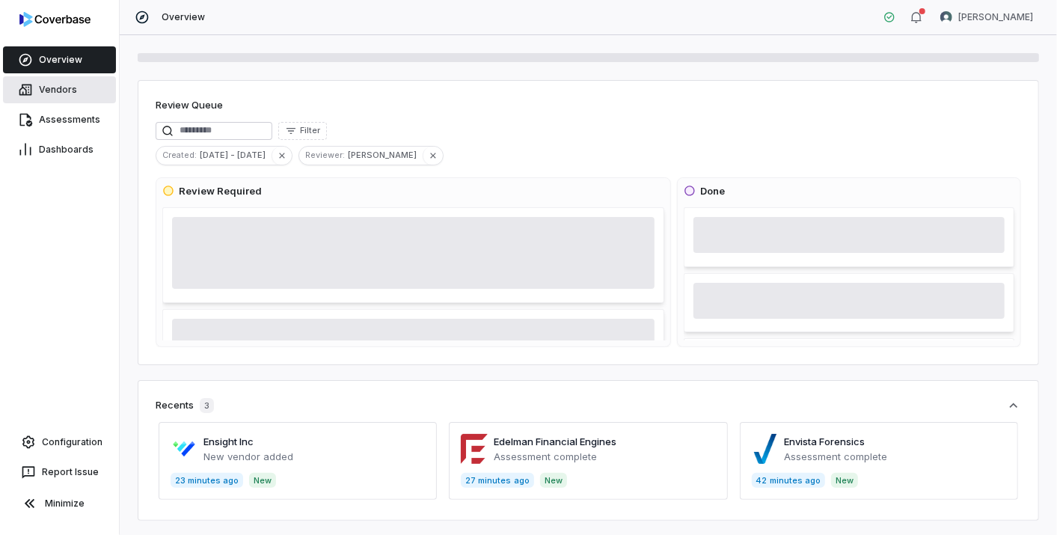
click at [55, 98] on link "Vendors" at bounding box center [59, 89] width 113 height 27
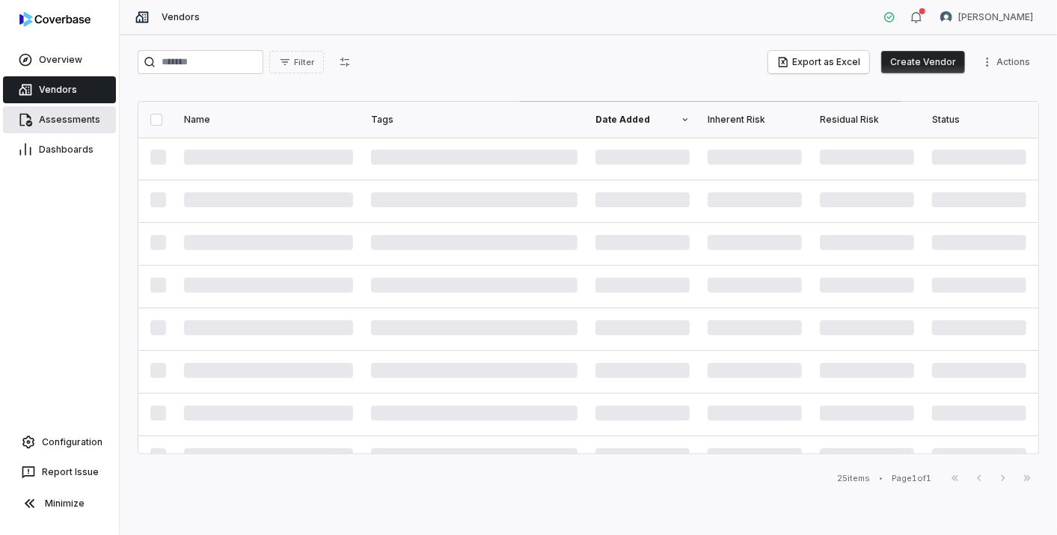
click at [68, 117] on span "Assessments" at bounding box center [69, 120] width 61 height 12
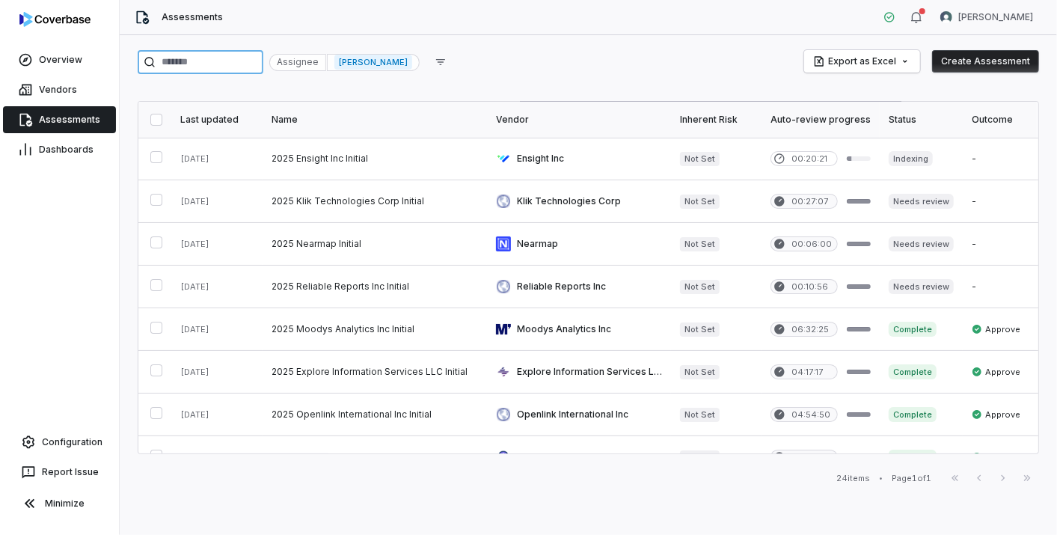
click at [249, 68] on input "search" at bounding box center [201, 62] width 126 height 24
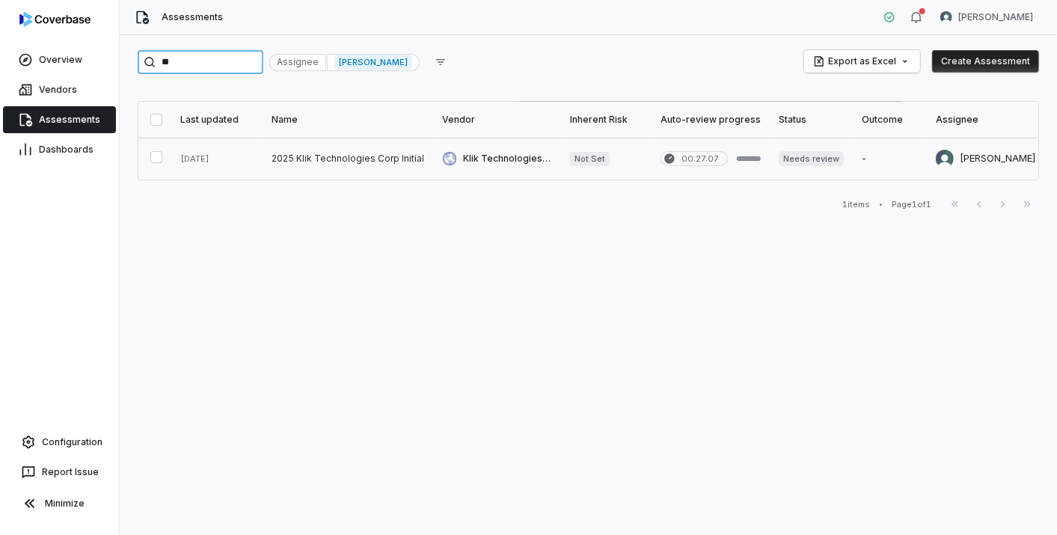
type input "**"
click at [313, 156] on link at bounding box center [348, 159] width 171 height 42
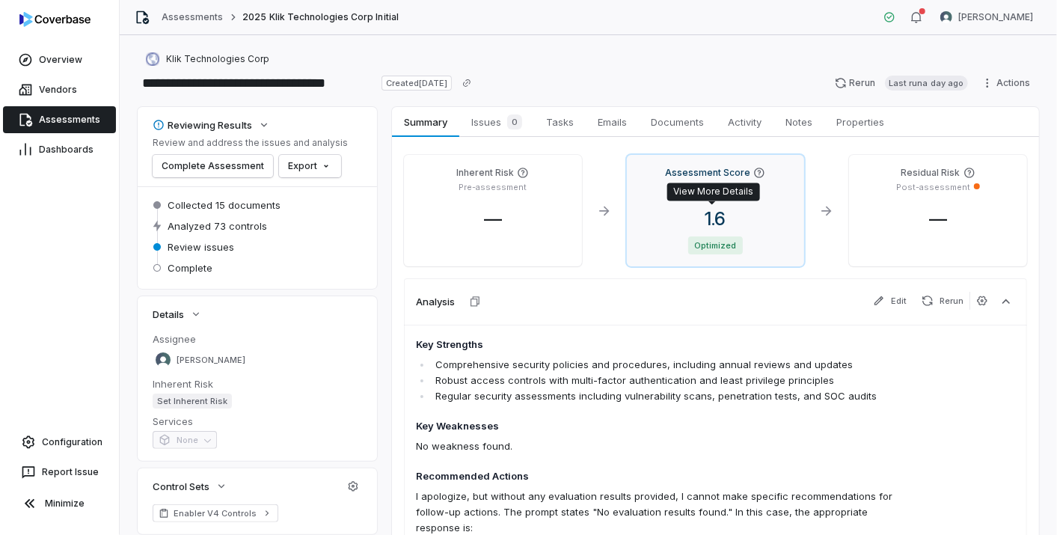
click at [708, 213] on span "1.6" at bounding box center [715, 219] width 45 height 22
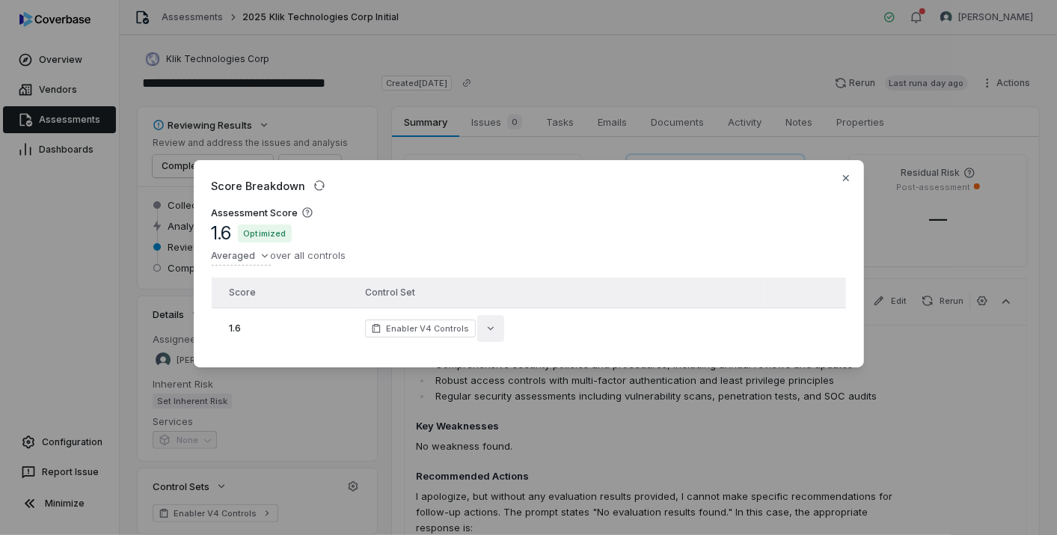
click at [477, 327] on button "button" at bounding box center [490, 328] width 27 height 27
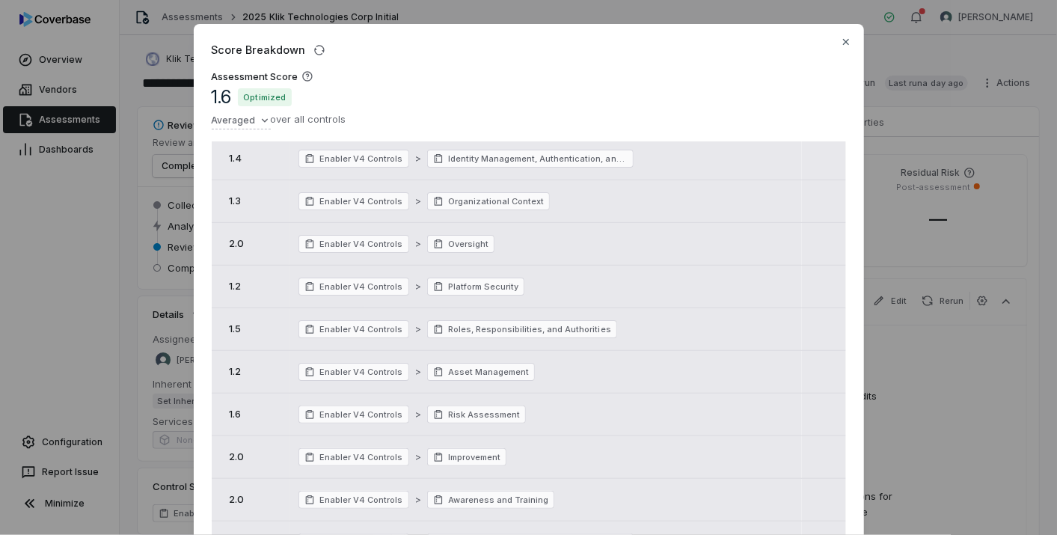
scroll to position [352, 0]
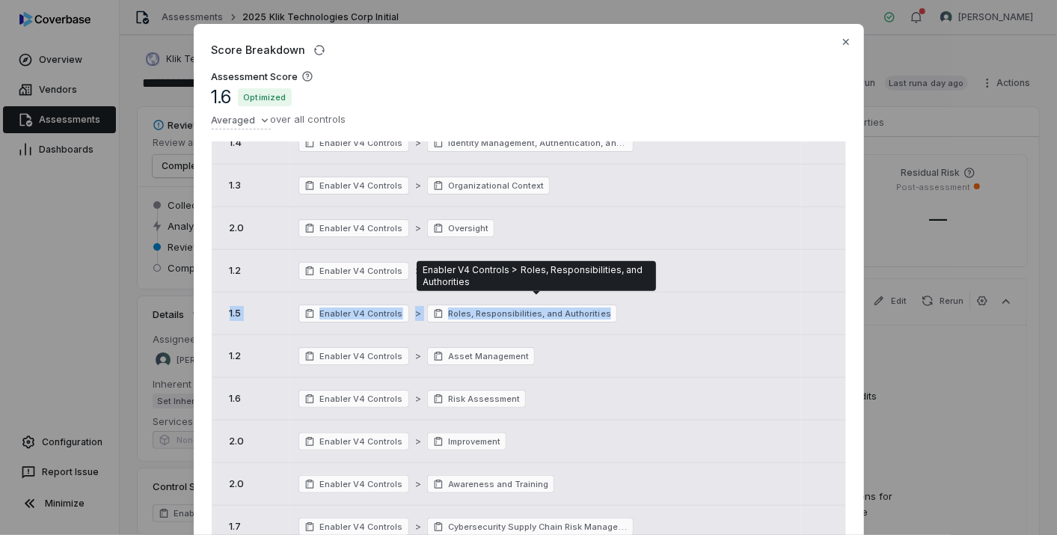
drag, startPoint x: 213, startPoint y: 301, endPoint x: 666, endPoint y: 303, distance: 452.6
click at [666, 303] on tr "1.5 Enabler V4 Controls > Roles, Responsibilities, and Authorities" at bounding box center [529, 313] width 634 height 43
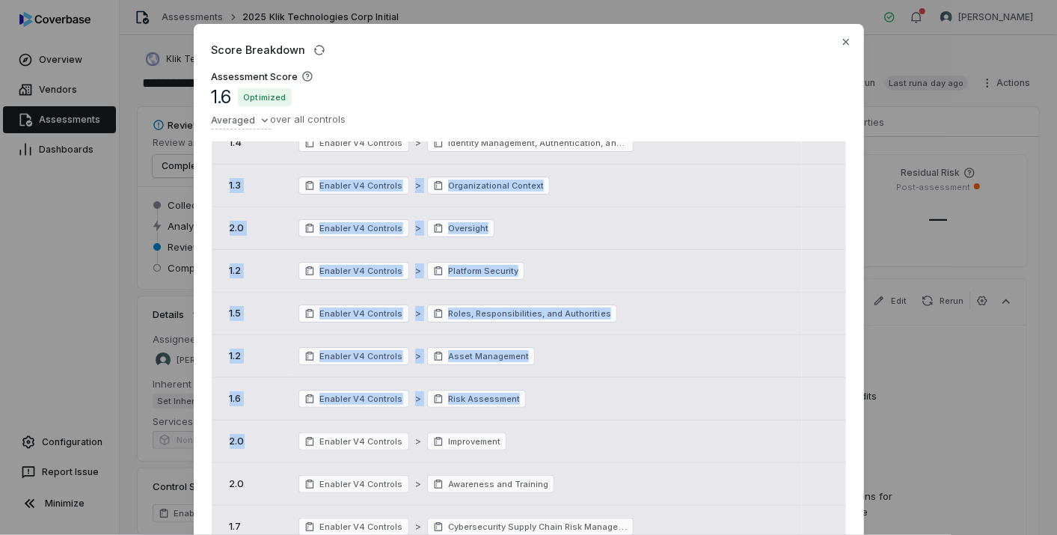
drag, startPoint x: 248, startPoint y: 423, endPoint x: 221, endPoint y: 186, distance: 238.7
click at [221, 186] on tbody "1.6 Enabler V4 Controls 2.0 Enabler V4 Controls > Incident Management 1.3 Enabl…" at bounding box center [529, 206] width 634 height 767
click at [259, 115] on icon "button" at bounding box center [265, 120] width 12 height 12
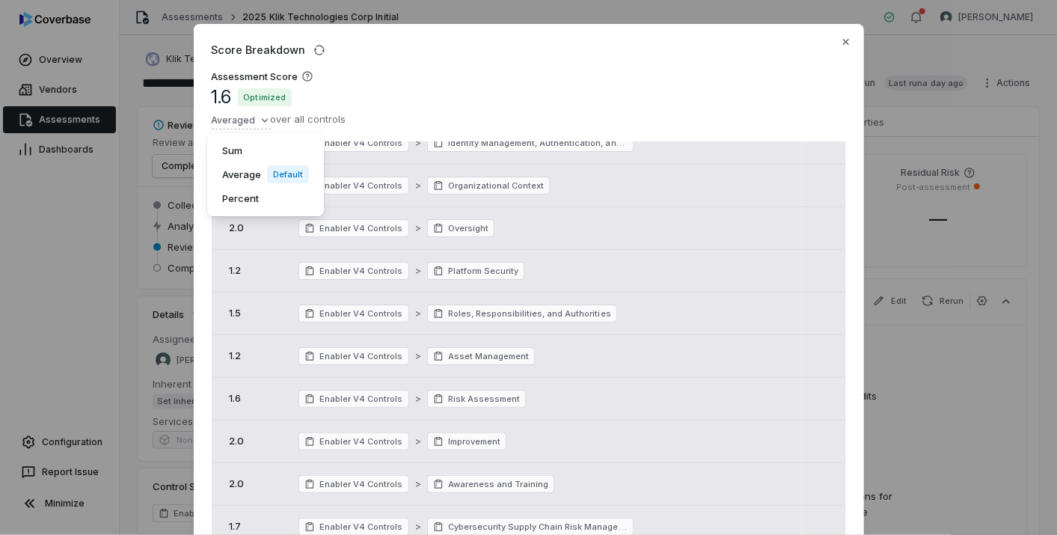
click at [634, 53] on div "Score Breakdown Assessment Score 1.6 Optimized Averaged over all controls Sum A…" at bounding box center [528, 320] width 1057 height 640
click at [305, 73] on icon at bounding box center [307, 76] width 10 height 10
click at [302, 75] on icon at bounding box center [307, 76] width 10 height 10
click at [313, 48] on icon "button" at bounding box center [319, 50] width 12 height 12
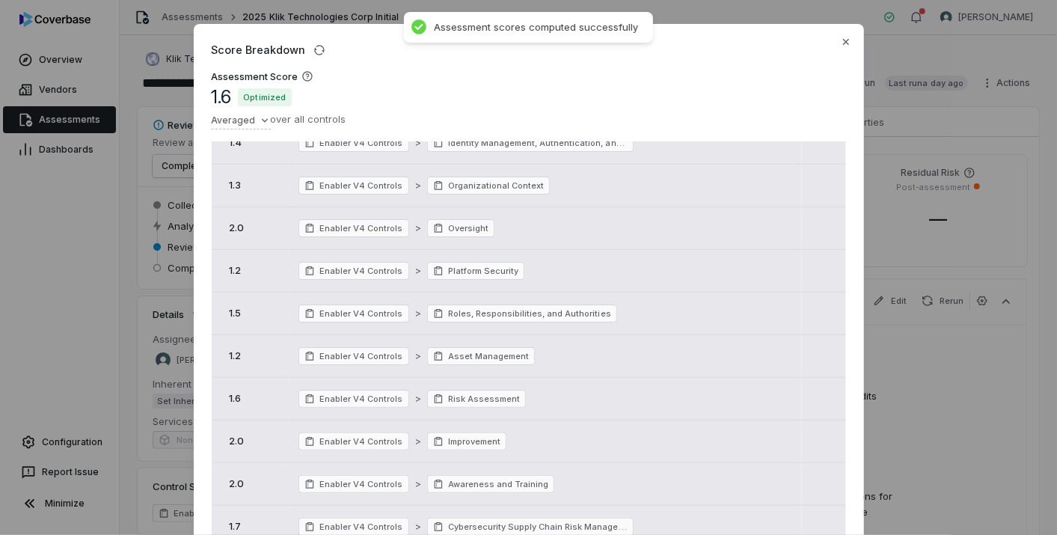
click at [301, 79] on icon at bounding box center [307, 76] width 12 height 12
drag, startPoint x: 302, startPoint y: 73, endPoint x: 376, endPoint y: 54, distance: 76.6
click at [376, 54] on div "Score Breakdown" at bounding box center [529, 50] width 634 height 16
click at [305, 75] on icon at bounding box center [307, 76] width 12 height 12
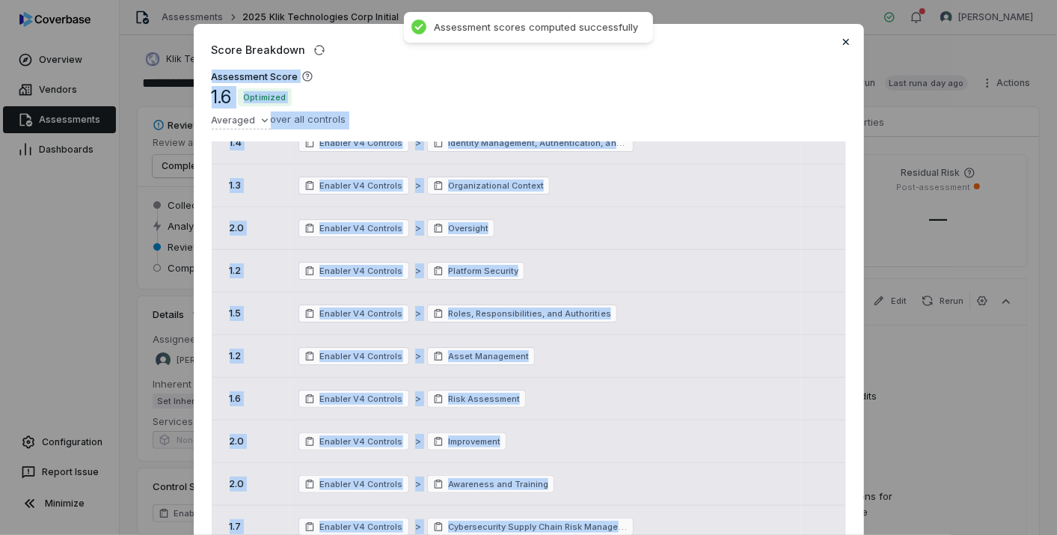
click at [840, 37] on div "Score Breakdown Assessment Score 1.6 Optimized Averaged over all controls Score…" at bounding box center [529, 316] width 670 height 584
click at [840, 42] on icon "button" at bounding box center [846, 42] width 12 height 12
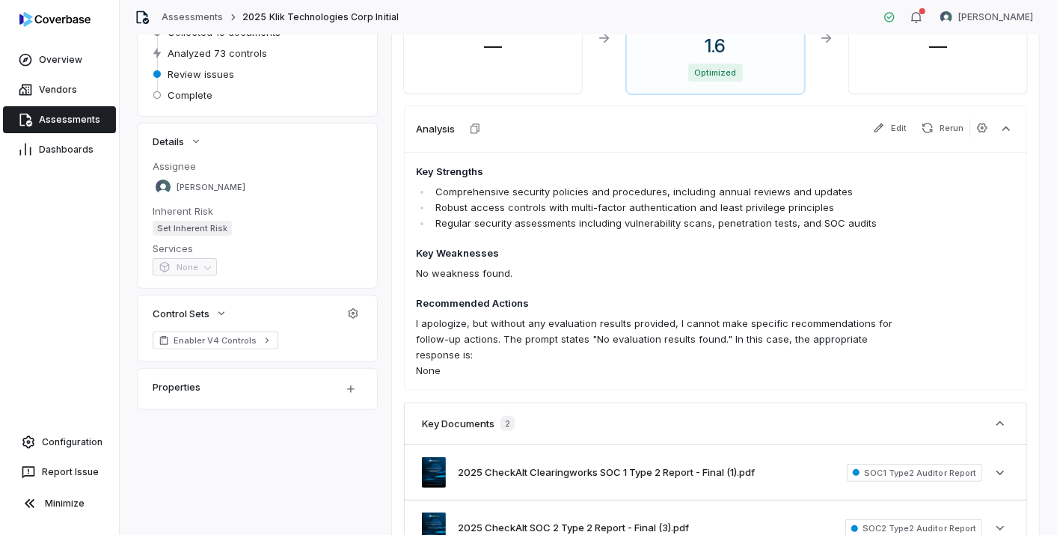
scroll to position [293, 0]
